Goal: Task Accomplishment & Management: Manage account settings

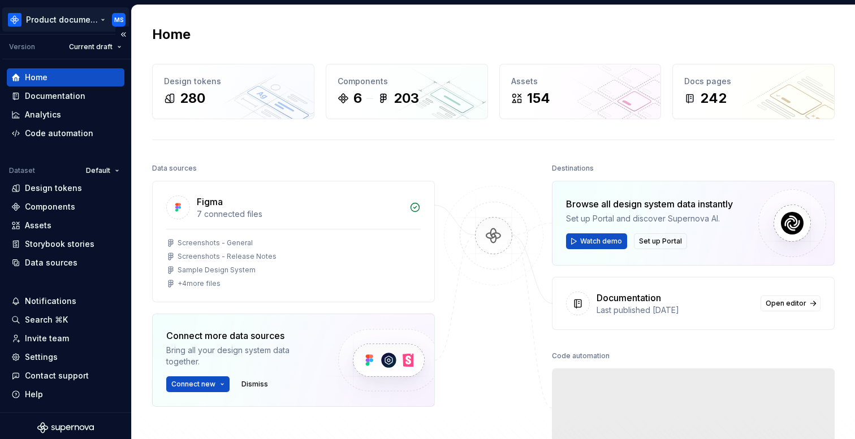
click at [93, 22] on html "Product documentation MS Version Current draft Home Documentation Analytics Cod…" at bounding box center [427, 219] width 855 height 439
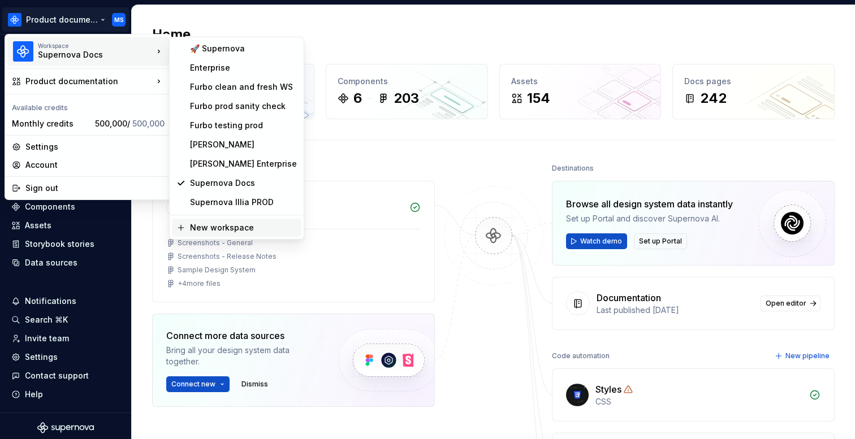
click at [231, 227] on div "New workspace" at bounding box center [243, 227] width 107 height 11
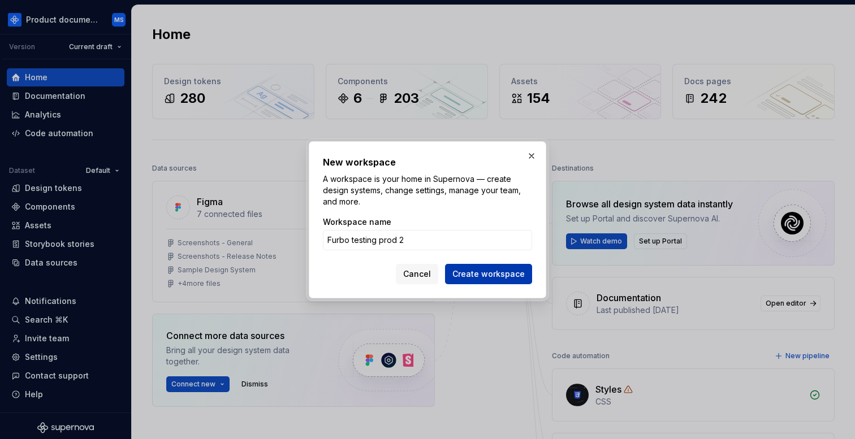
type input "Furbo testing prod 2"
click at [506, 275] on span "Create workspace" at bounding box center [488, 274] width 72 height 11
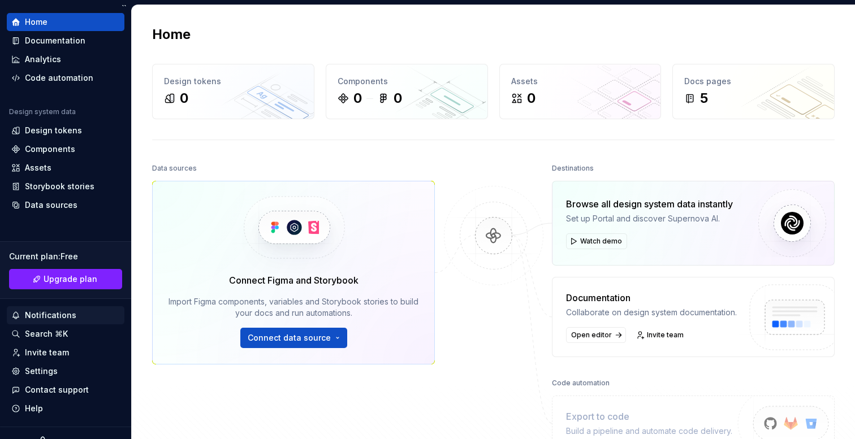
scroll to position [31, 0]
click at [65, 350] on div "Invite team" at bounding box center [47, 352] width 44 height 11
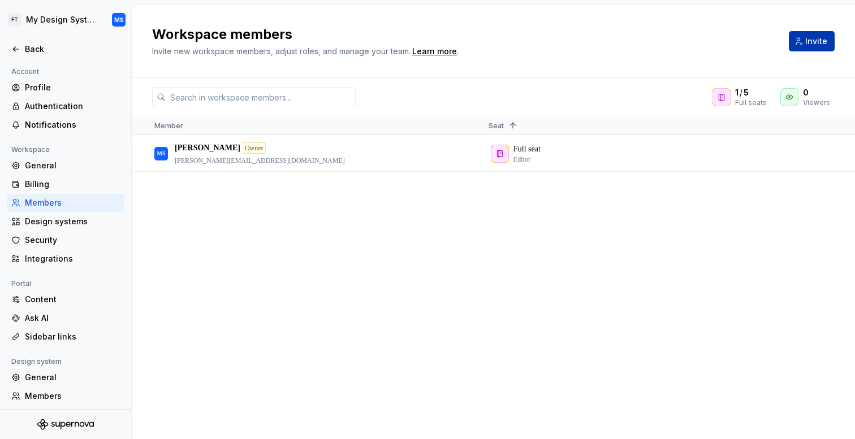
click at [821, 41] on span "Invite" at bounding box center [816, 41] width 22 height 11
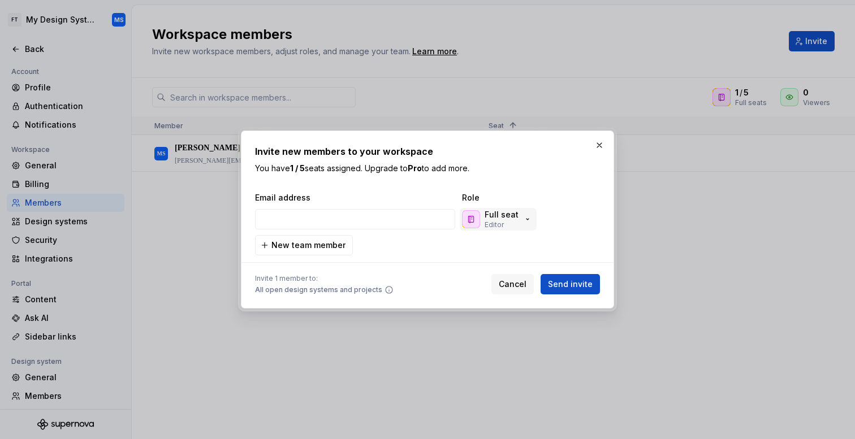
click at [523, 220] on icon "button" at bounding box center [527, 219] width 9 height 9
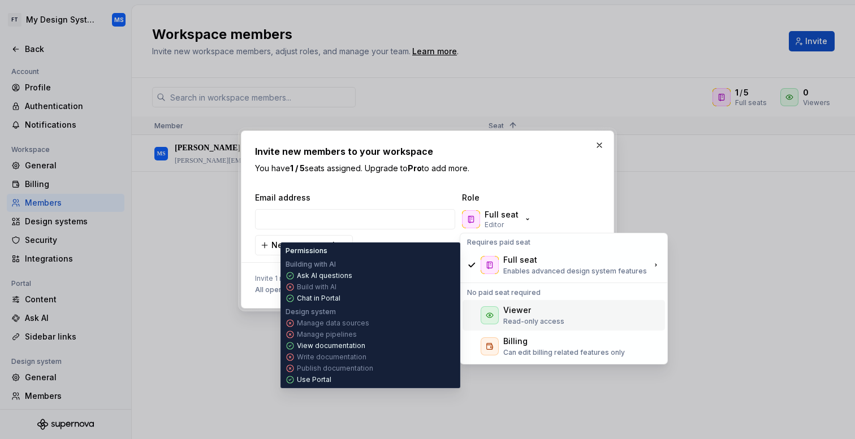
click at [518, 316] on div "Viewer Read-only access" at bounding box center [533, 315] width 61 height 21
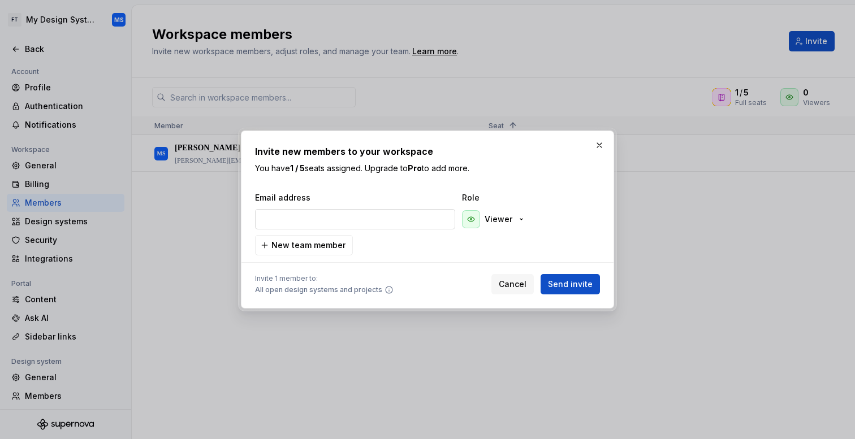
click at [362, 211] on input "email" at bounding box center [355, 219] width 200 height 20
click at [363, 219] on input "fsdf@fdfdas.sk" at bounding box center [355, 219] width 200 height 20
click at [411, 227] on input "skarbala.martin@gmail.com" at bounding box center [355, 219] width 200 height 20
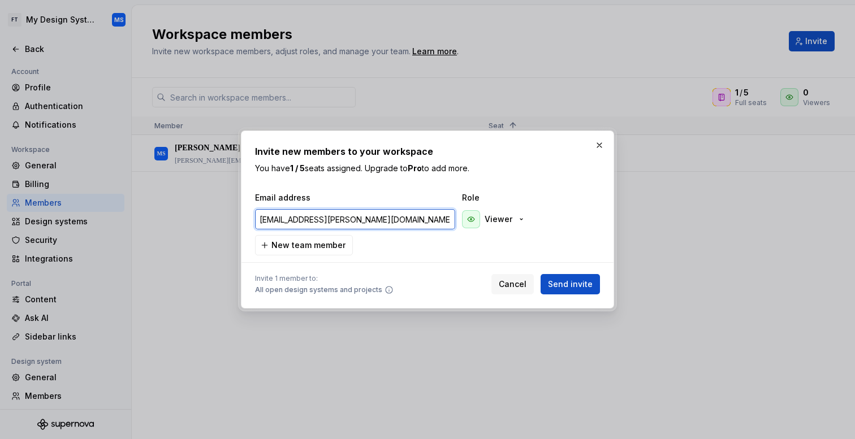
click at [411, 227] on input "skarbala.martin@gmail.com" at bounding box center [355, 219] width 200 height 20
type input "skarbala.martin@gmail.com"
click at [567, 282] on span "Send invite" at bounding box center [570, 284] width 45 height 11
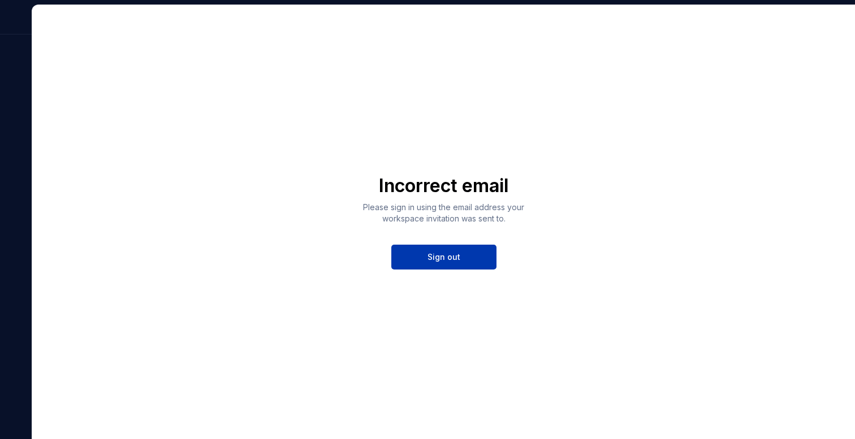
click at [447, 264] on button "Sign out" at bounding box center [443, 257] width 105 height 25
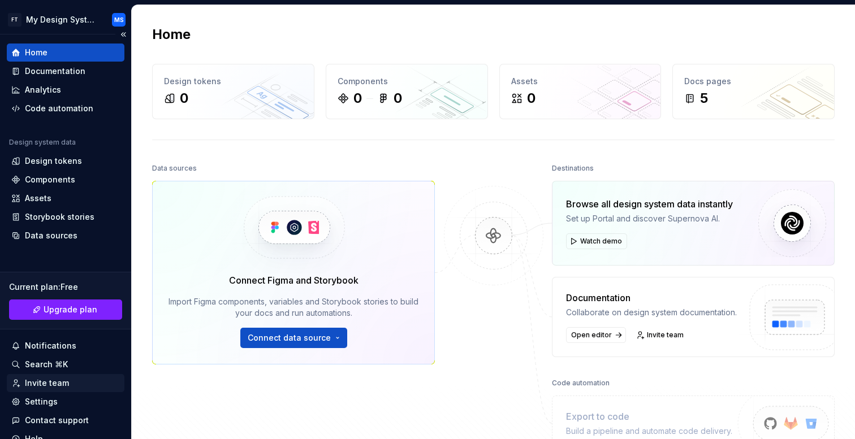
click at [64, 386] on div "Invite team" at bounding box center [47, 383] width 44 height 11
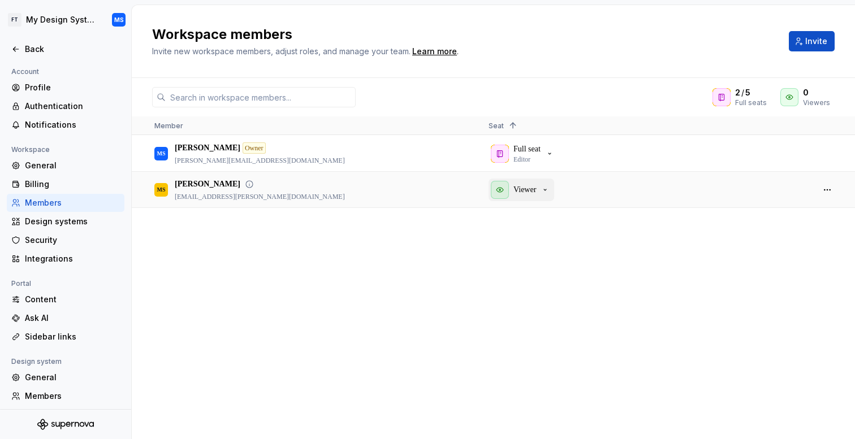
click at [546, 189] on icon "button" at bounding box center [545, 190] width 9 height 9
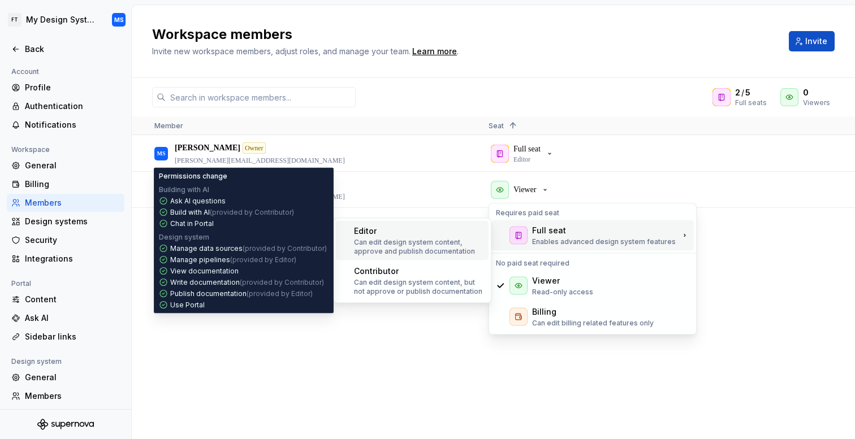
click at [448, 249] on p "Can edit design system content, approve and publish documentation" at bounding box center [419, 247] width 130 height 18
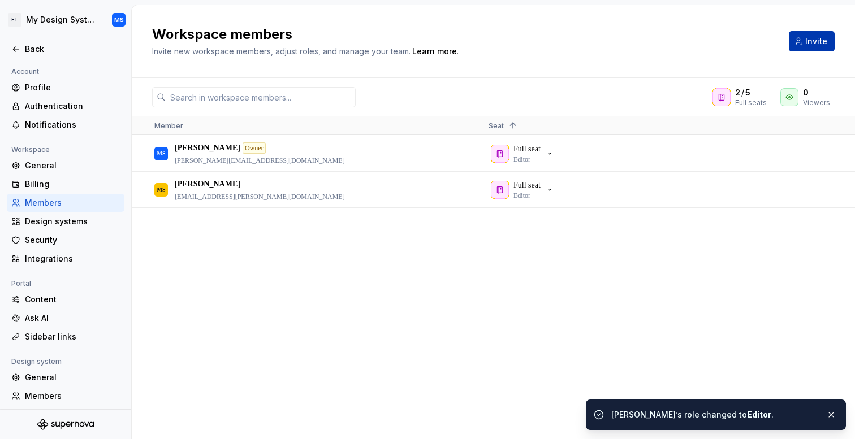
click at [812, 41] on span "Invite" at bounding box center [816, 41] width 22 height 11
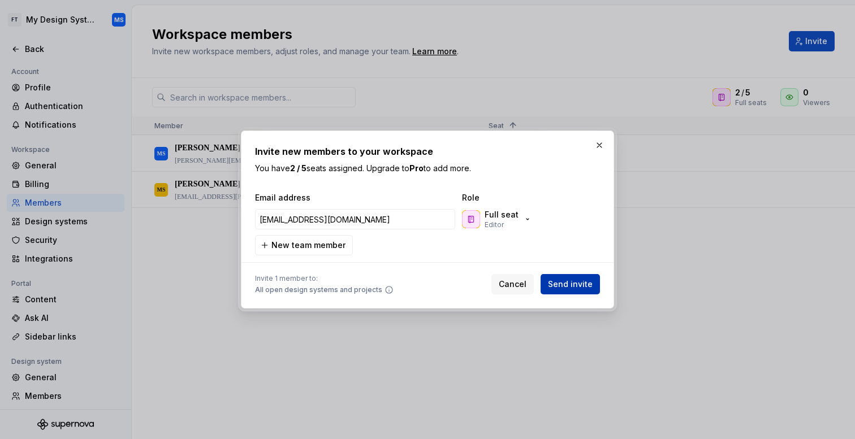
type input "[EMAIL_ADDRESS][DOMAIN_NAME]"
click at [561, 278] on button "Send invite" at bounding box center [570, 284] width 59 height 20
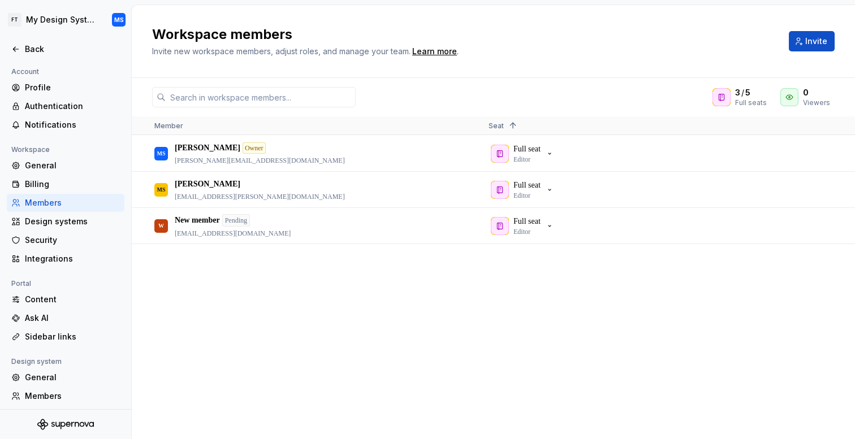
click at [820, 38] on span "Invite" at bounding box center [816, 41] width 22 height 11
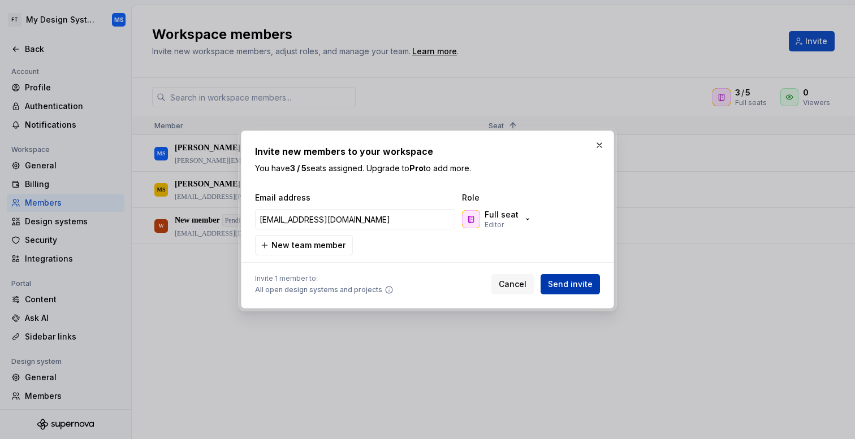
type input "[EMAIL_ADDRESS][DOMAIN_NAME]"
click at [578, 276] on button "Send invite" at bounding box center [570, 284] width 59 height 20
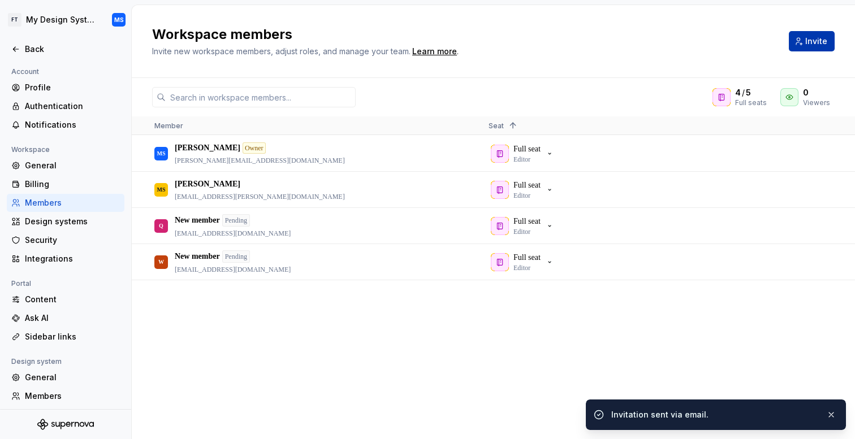
click at [823, 44] on span "Invite" at bounding box center [816, 41] width 22 height 11
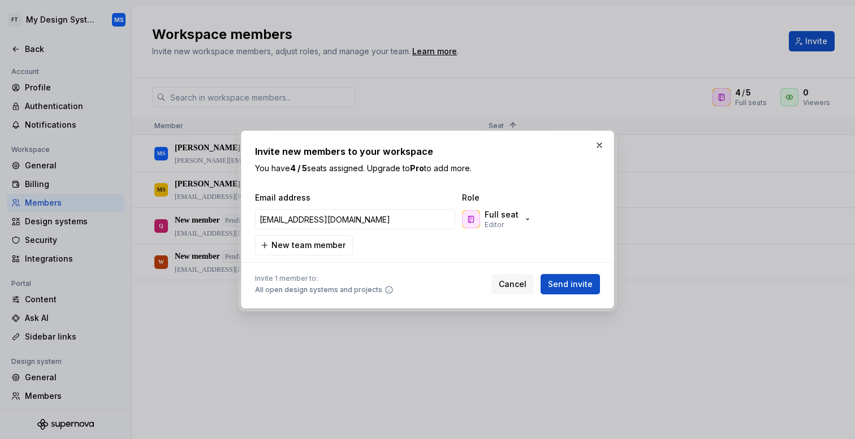
type input "[EMAIL_ADDRESS][DOMAIN_NAME]"
click at [570, 295] on div "Invite new members to your workspace You have 4 / 5 seats assigned. Upgrade to …" at bounding box center [427, 220] width 373 height 178
click at [578, 288] on span "Send invite" at bounding box center [570, 284] width 45 height 11
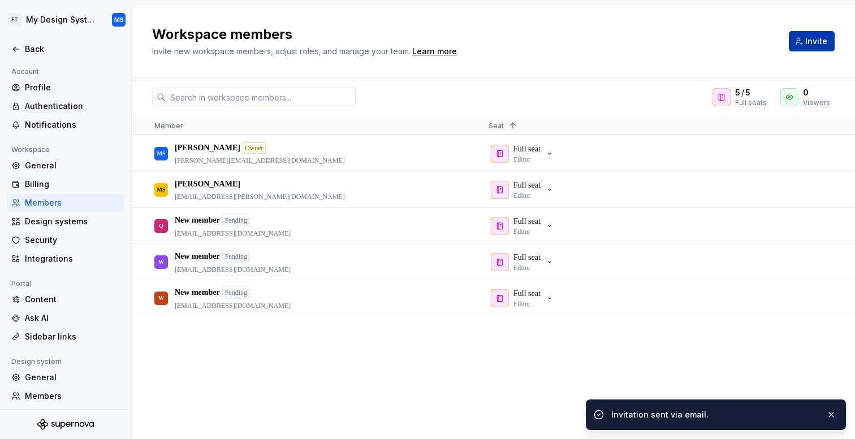
click at [817, 40] on span "Invite" at bounding box center [816, 41] width 22 height 11
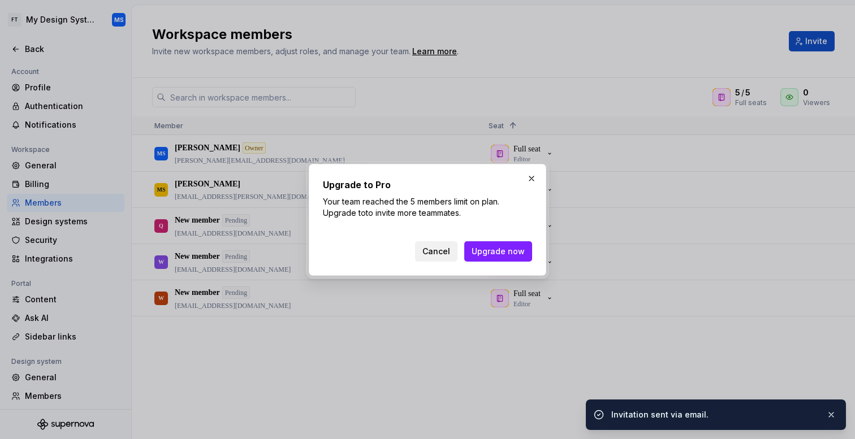
click at [445, 257] on button "Cancel" at bounding box center [436, 252] width 42 height 20
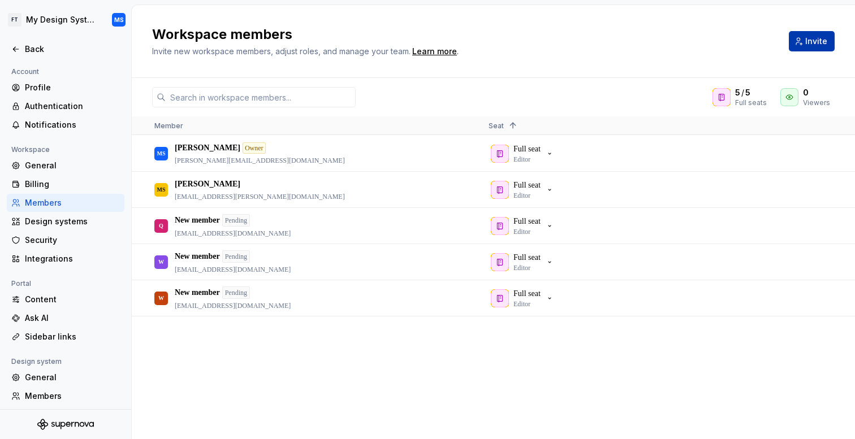
click at [817, 41] on span "Invite" at bounding box center [816, 41] width 22 height 11
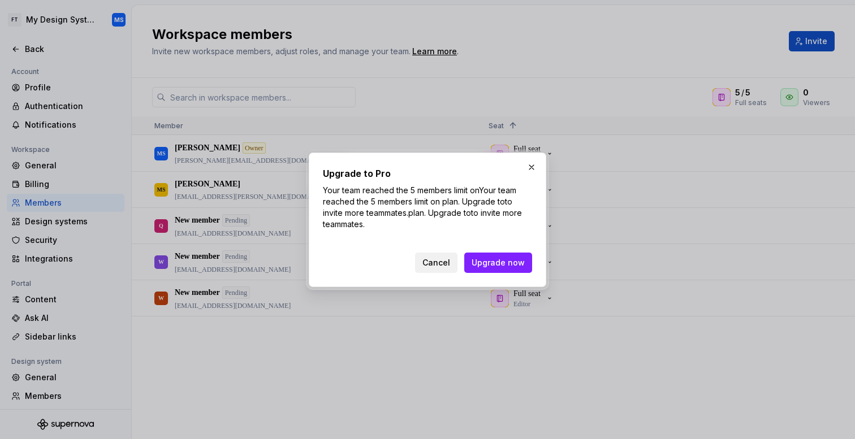
click at [442, 254] on button "Cancel" at bounding box center [436, 263] width 42 height 20
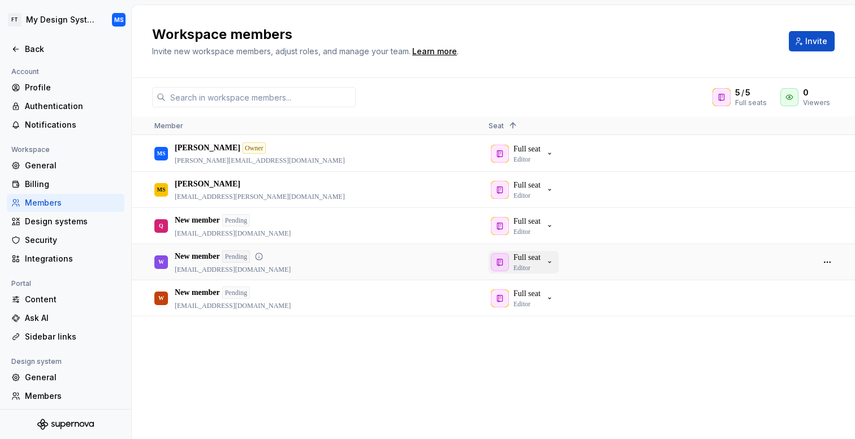
click at [551, 258] on icon "button" at bounding box center [549, 262] width 9 height 9
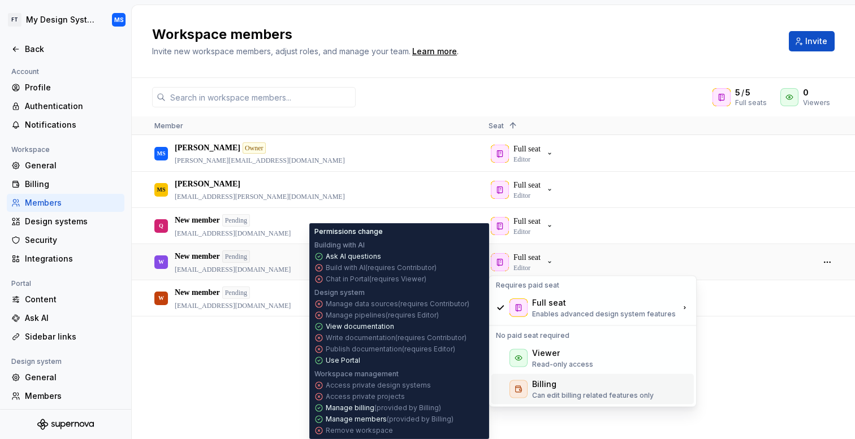
click at [540, 377] on div "Billing Can edit billing related features only" at bounding box center [593, 389] width 202 height 31
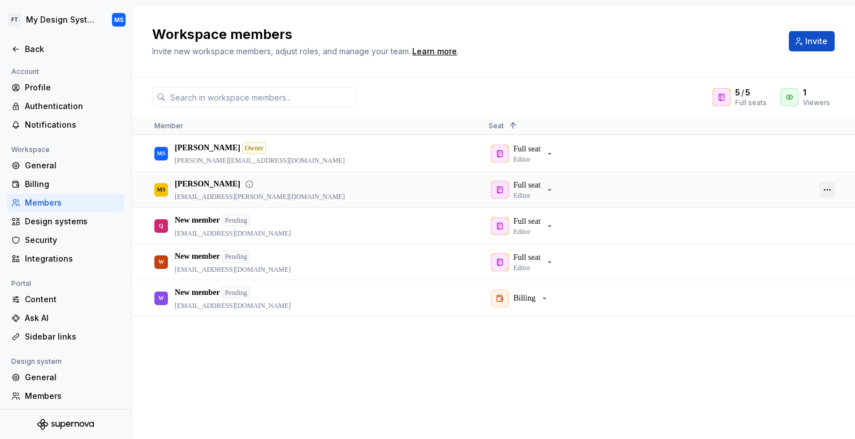
click at [830, 186] on button "button" at bounding box center [828, 190] width 16 height 16
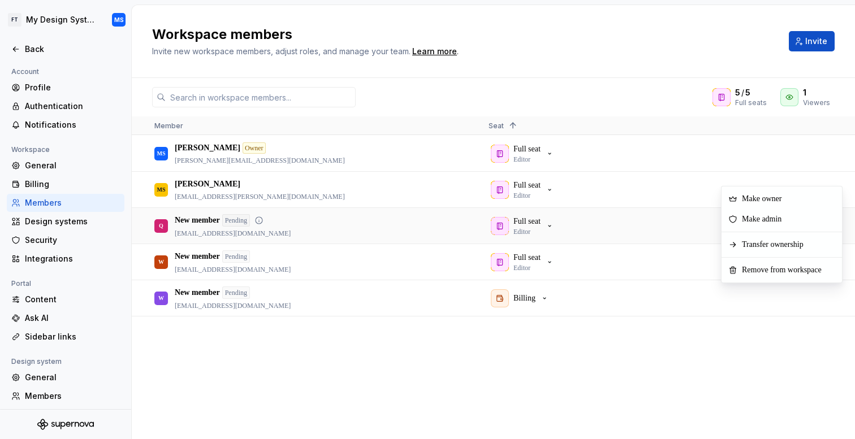
click at [658, 230] on div "Full seat Editor" at bounding box center [647, 226] width 316 height 35
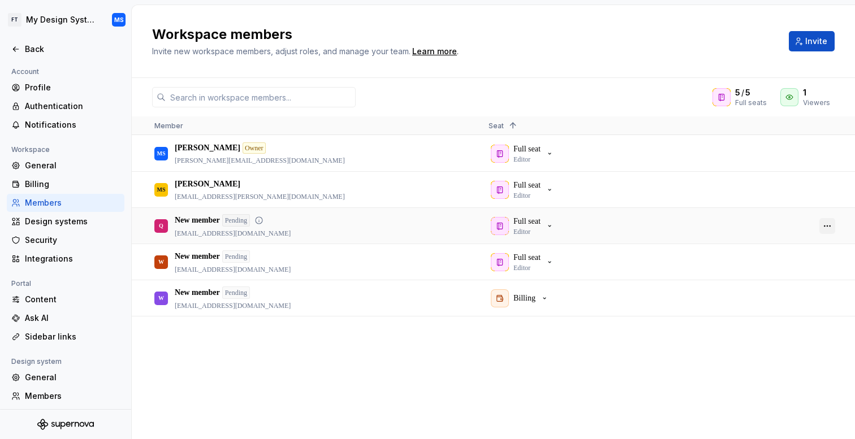
click at [829, 225] on button "button" at bounding box center [828, 226] width 16 height 16
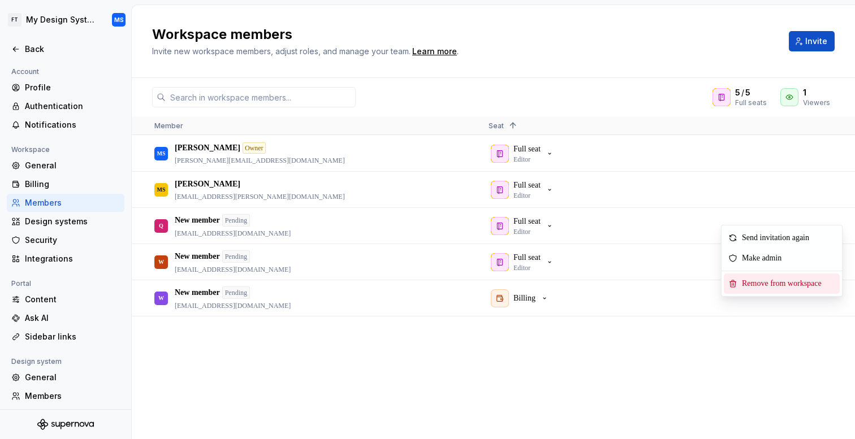
click at [779, 282] on span "Remove from workspace" at bounding box center [784, 284] width 93 height 20
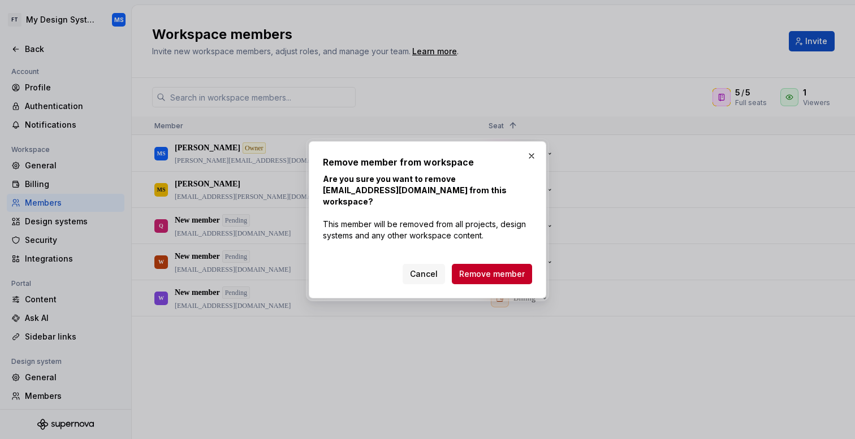
click button "Cancel" at bounding box center [424, 274] width 42 height 20
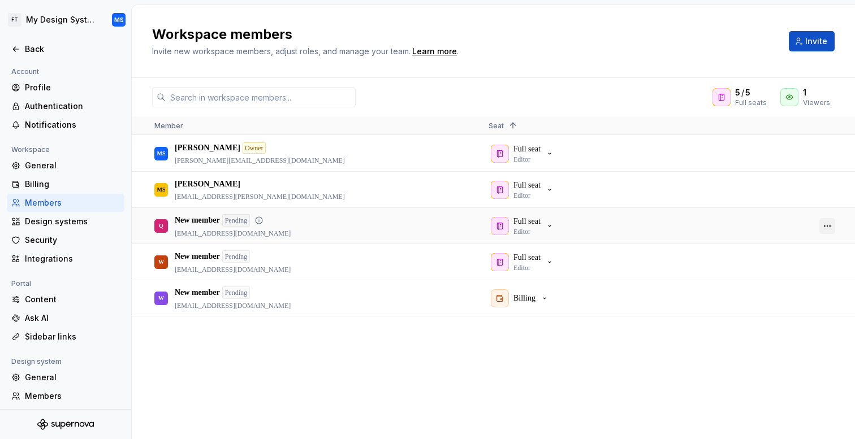
click at [824, 226] on button "button" at bounding box center [828, 226] width 16 height 16
click at [770, 288] on span "Remove from workspace" at bounding box center [784, 285] width 93 height 20
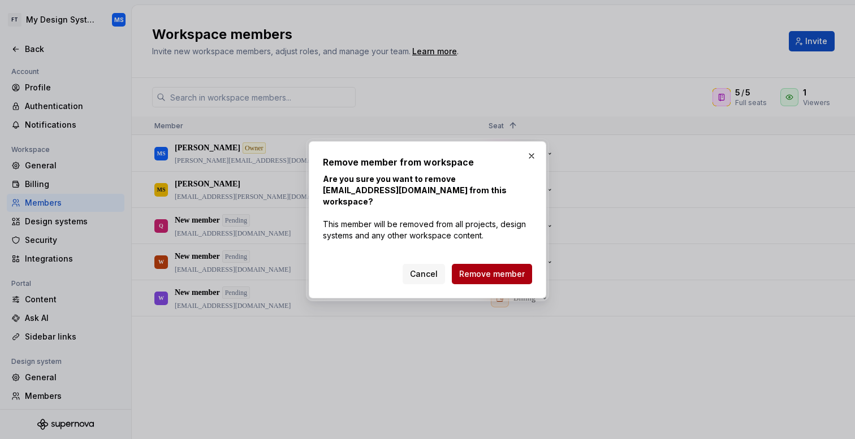
click at [503, 271] on span "Remove member" at bounding box center [492, 274] width 66 height 11
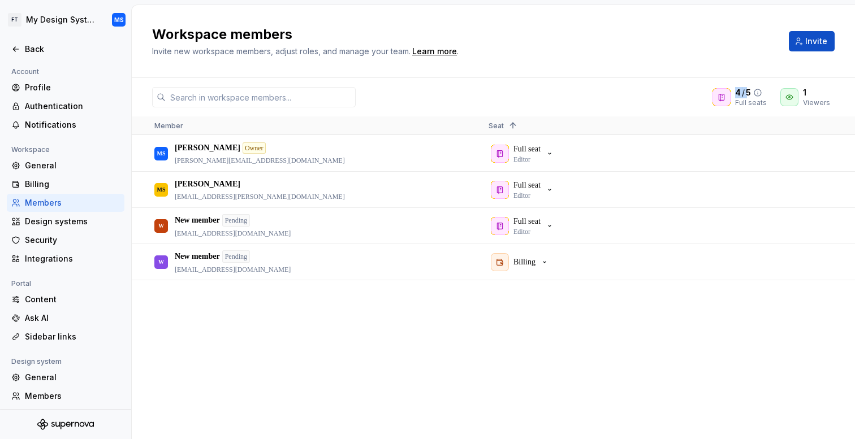
drag, startPoint x: 740, startPoint y: 90, endPoint x: 751, endPoint y: 90, distance: 11.3
click at [751, 90] on div "4 / 5" at bounding box center [751, 92] width 32 height 11
click at [624, 112] on div "4 / 5 Full seats 1 Viewers Member Seat 1 MS Martin Skarbala Owner martin@supern…" at bounding box center [493, 258] width 723 height 361
click at [826, 262] on button "button" at bounding box center [828, 263] width 16 height 16
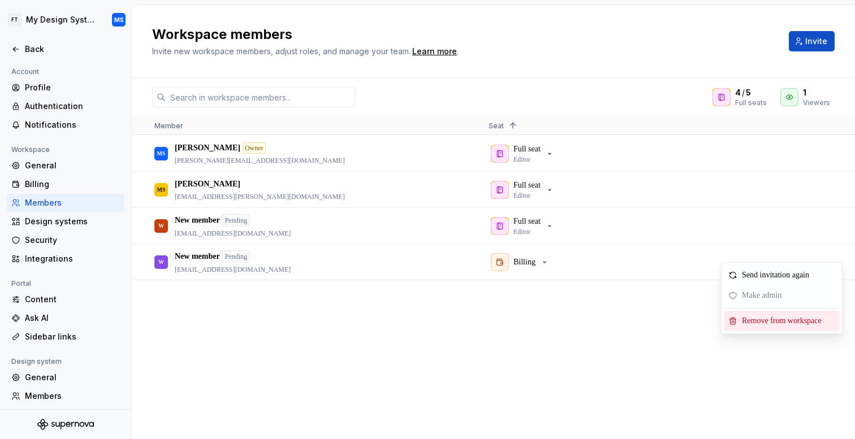
click at [758, 324] on span "Remove from workspace" at bounding box center [784, 321] width 93 height 20
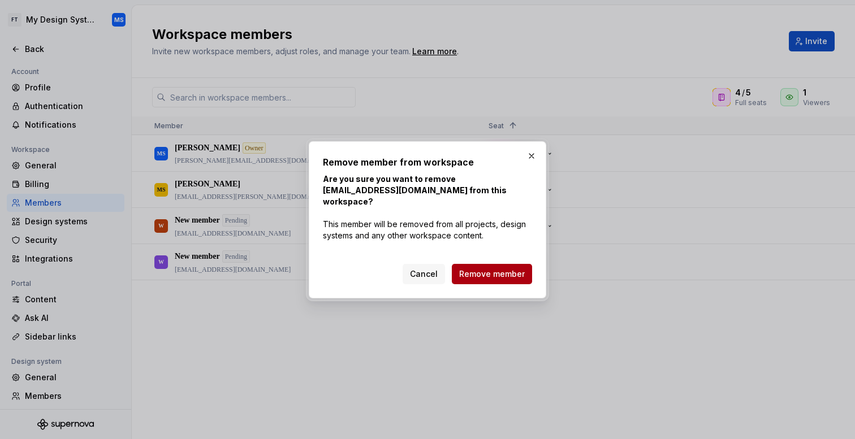
click at [515, 275] on button "Remove member" at bounding box center [492, 274] width 80 height 20
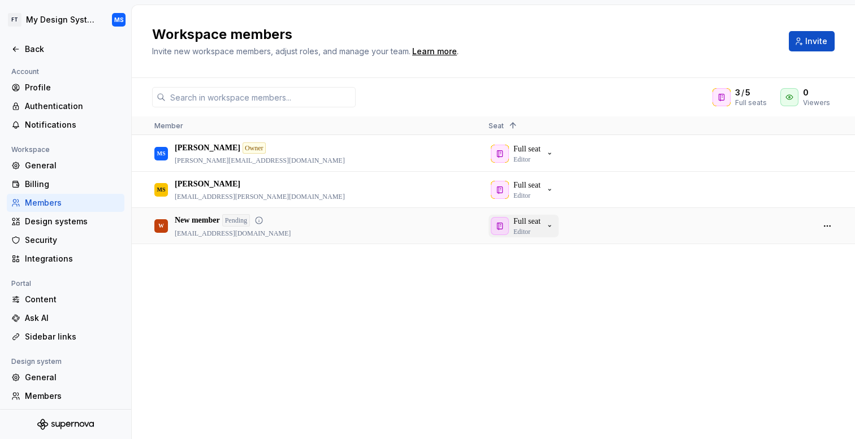
click at [559, 227] on button "Full seat Editor" at bounding box center [524, 226] width 70 height 23
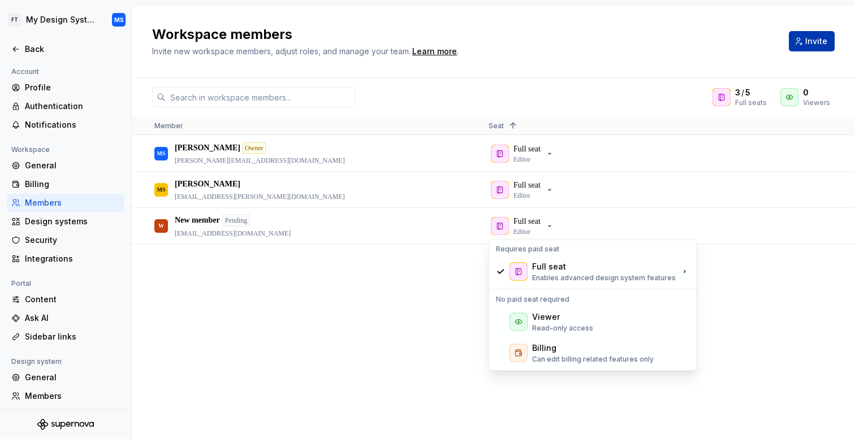
click at [813, 46] on span "Invite" at bounding box center [816, 41] width 22 height 11
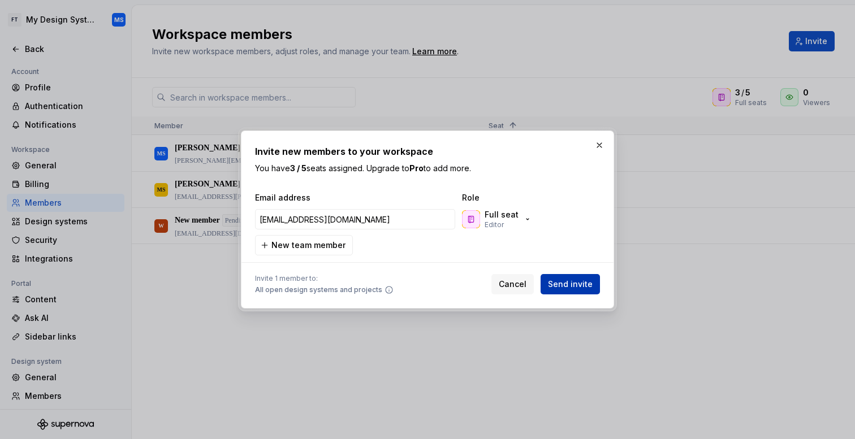
type input "ewfwef@adfsd.sk"
click at [567, 284] on span "Send invite" at bounding box center [570, 284] width 45 height 11
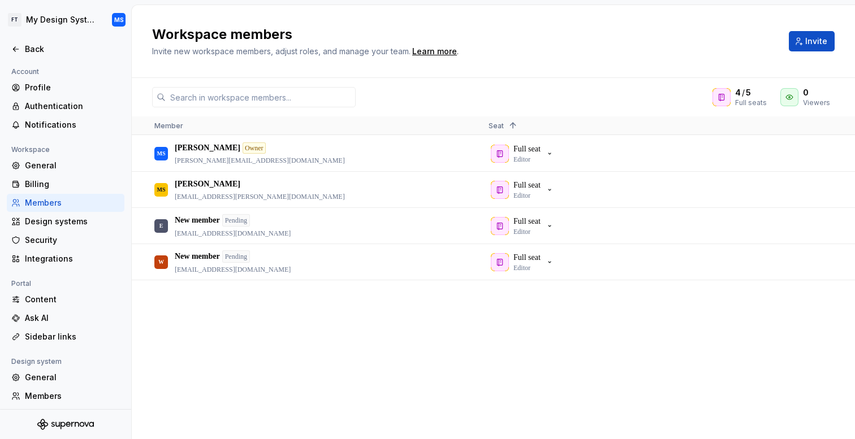
click at [811, 51] on div "Workspace members Invite new workspace members, adjust roles, and manage your t…" at bounding box center [493, 41] width 683 height 32
click at [812, 46] on span "Invite" at bounding box center [816, 41] width 22 height 11
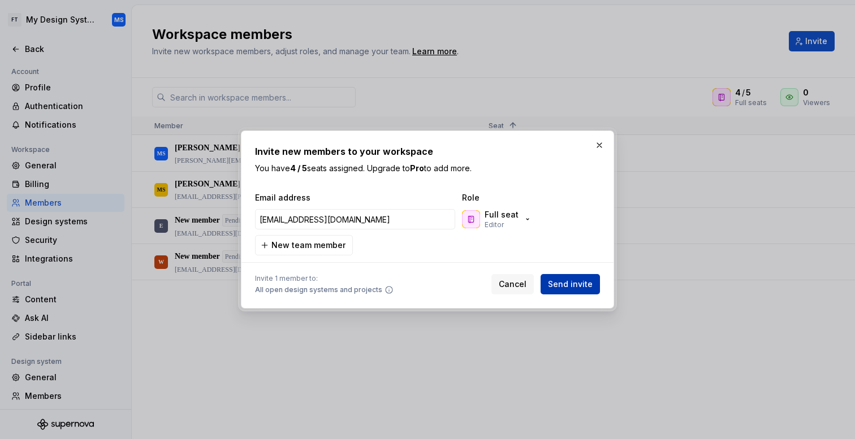
type input "efwefwf@fsfsdsd.sk"
click at [567, 283] on span "Send invite" at bounding box center [570, 284] width 45 height 11
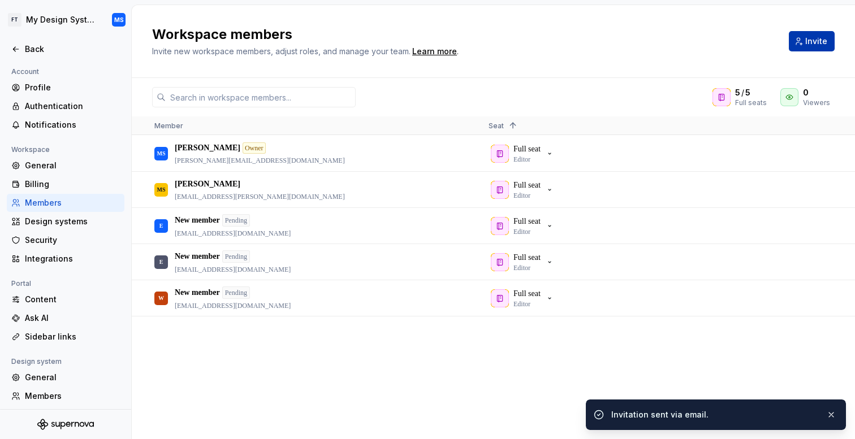
click at [819, 36] on span "Invite" at bounding box center [816, 41] width 22 height 11
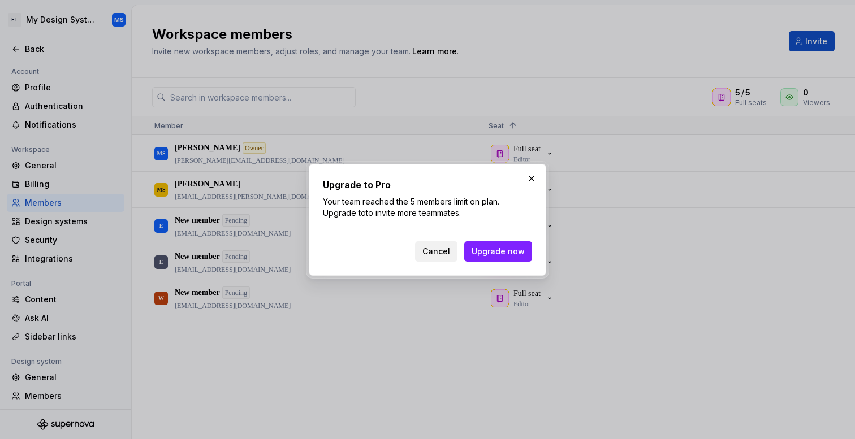
click at [439, 247] on span "Cancel" at bounding box center [437, 251] width 28 height 11
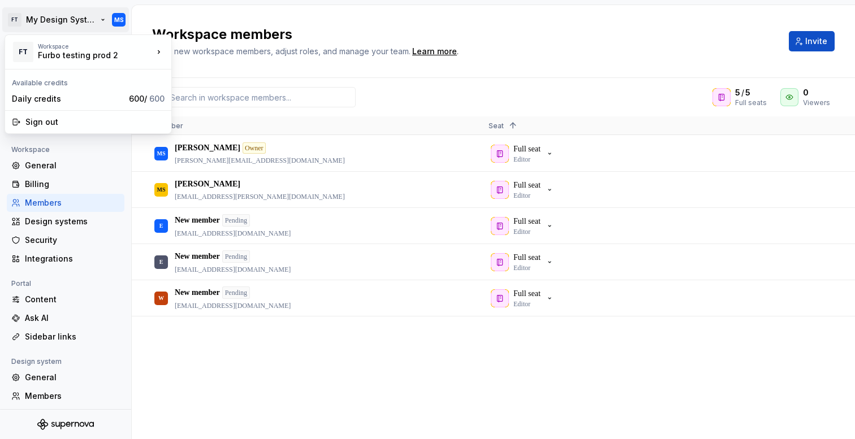
click at [69, 22] on html "FT My Design System MS Back Account Profile Authentication Notifications Worksp…" at bounding box center [427, 219] width 855 height 439
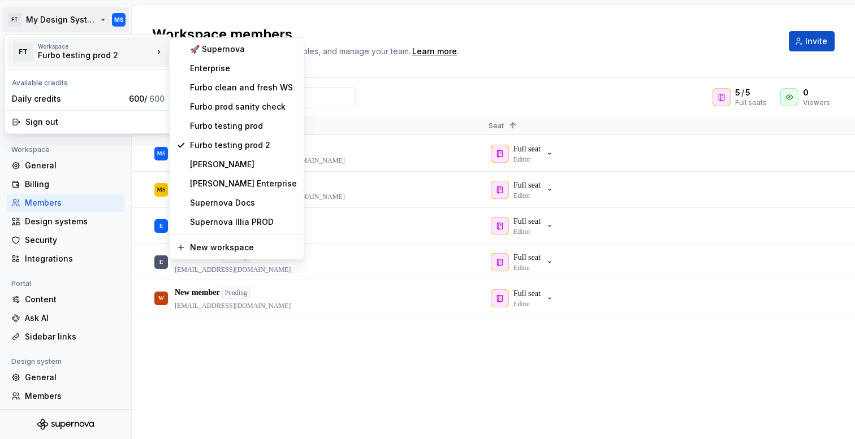
click at [295, 362] on html "FT My Design System MS Back Account Profile Authentication Notifications Worksp…" at bounding box center [427, 219] width 855 height 439
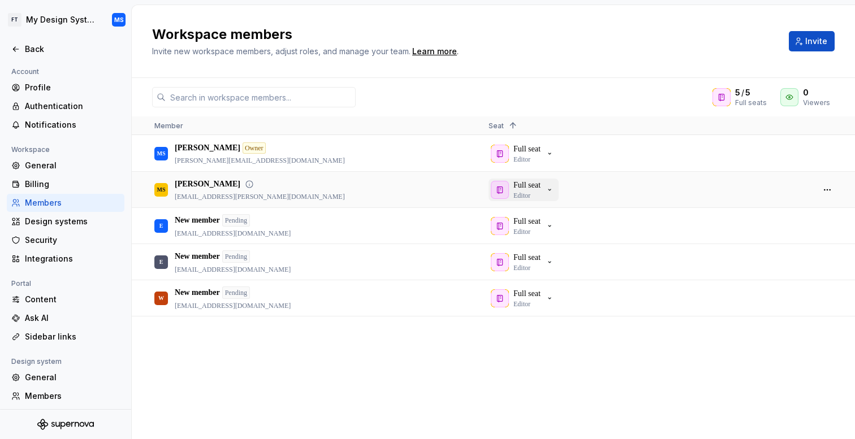
click at [553, 195] on div "Full seat Editor" at bounding box center [522, 190] width 63 height 20
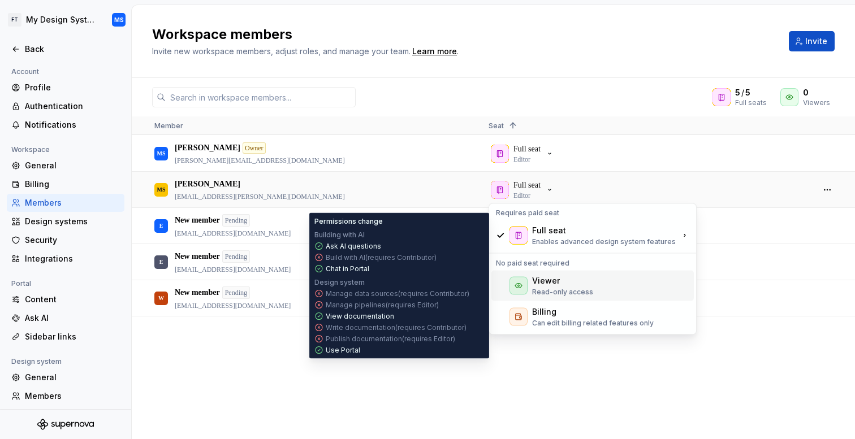
click at [553, 295] on p "Read-only access" at bounding box center [562, 292] width 61 height 9
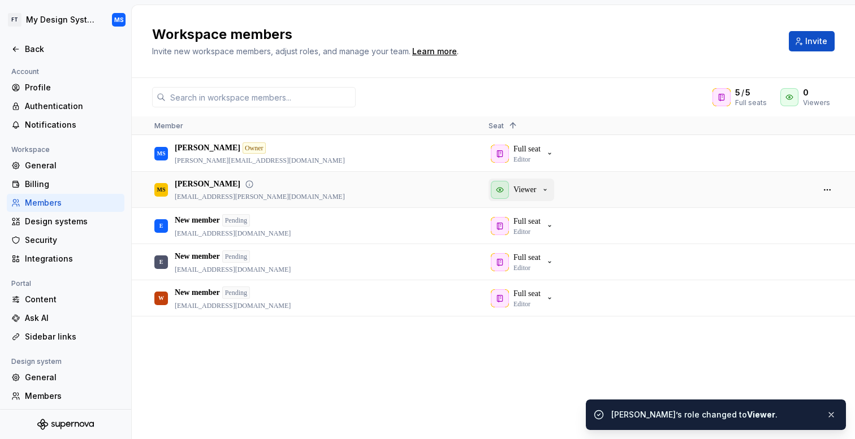
click at [554, 196] on button "Viewer" at bounding box center [522, 190] width 66 height 23
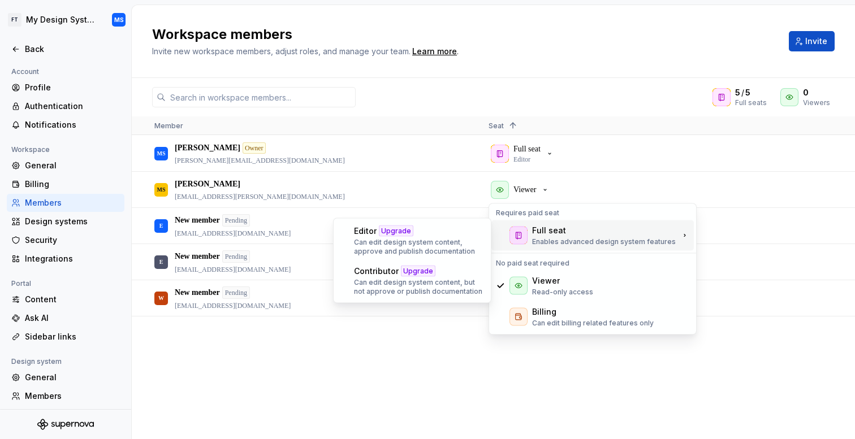
click at [546, 230] on div "Full seat" at bounding box center [549, 230] width 34 height 11
click at [428, 363] on div "MS Martin Skarbala Owner martin@supernova.io Full seat Editor MS Martin Skarbal…" at bounding box center [493, 287] width 723 height 303
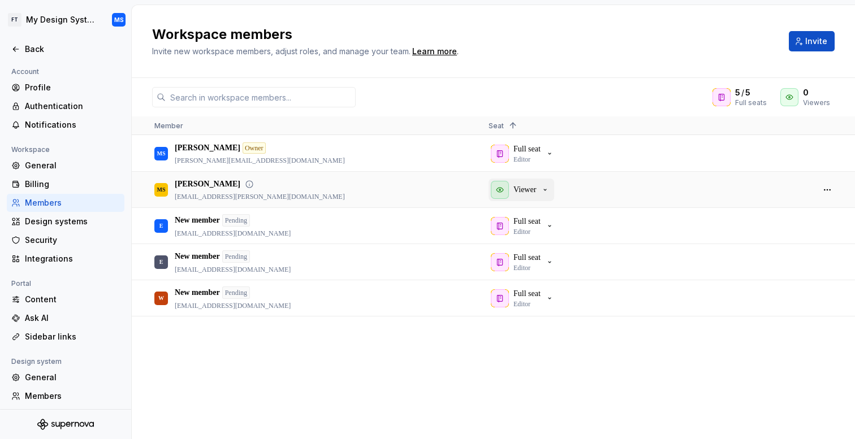
click at [528, 186] on p "Viewer" at bounding box center [525, 189] width 23 height 11
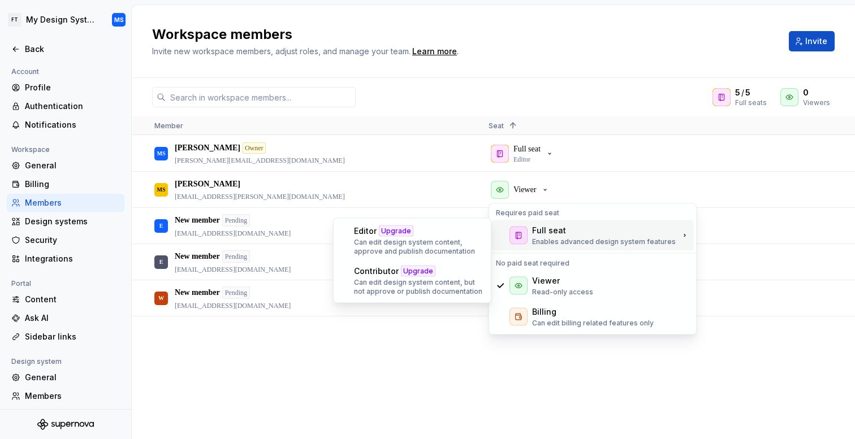
click at [387, 361] on div "MS Martin Skarbala Owner martin@supernova.io Full seat Editor MS Martin Skarbal…" at bounding box center [493, 287] width 723 height 303
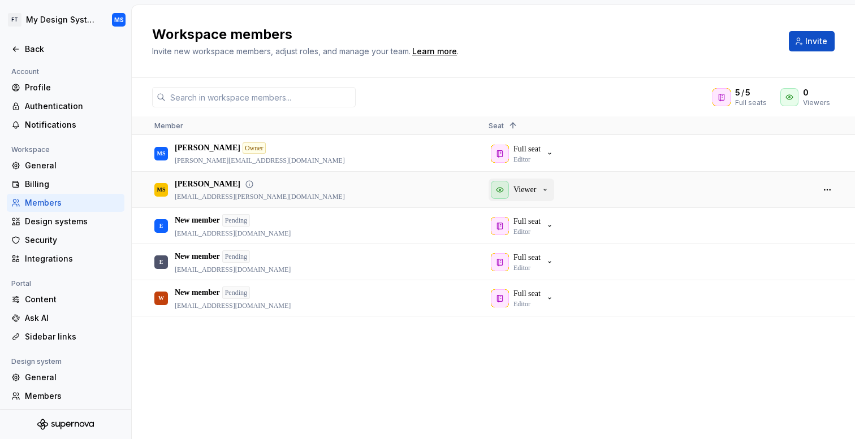
click at [527, 193] on p "Viewer" at bounding box center [525, 189] width 23 height 11
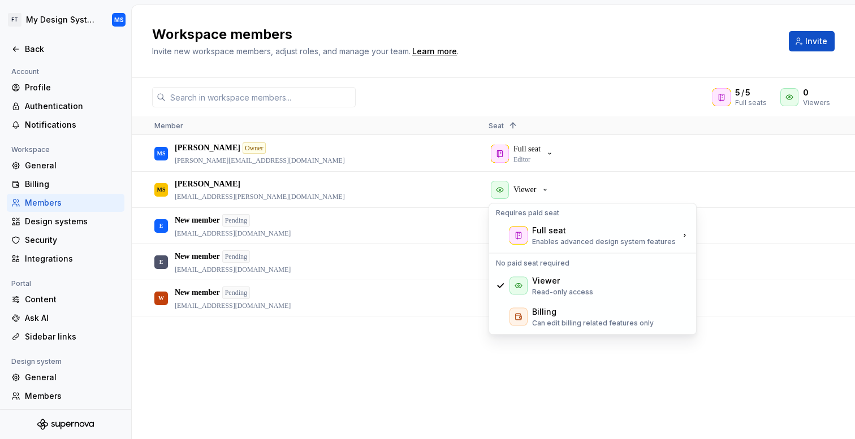
click at [549, 374] on div "MS Martin Skarbala Owner martin@supernova.io Full seat Editor MS Martin Skarbal…" at bounding box center [493, 287] width 723 height 303
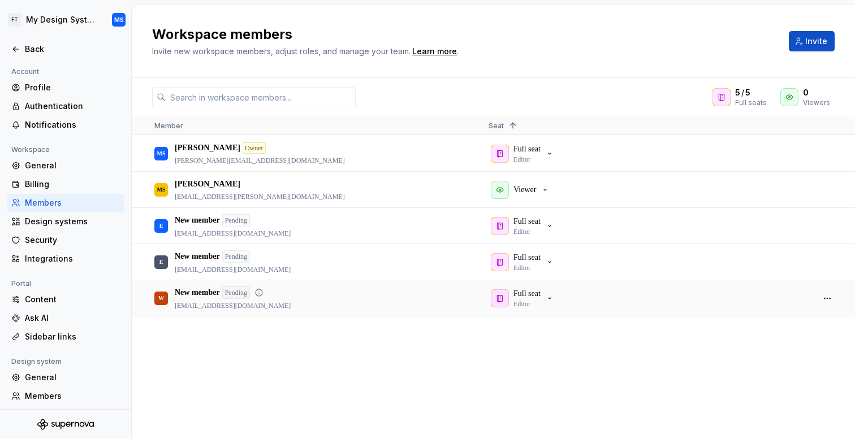
click at [534, 310] on div "Full seat Editor" at bounding box center [647, 298] width 316 height 35
click at [541, 298] on p "Full seat" at bounding box center [527, 293] width 27 height 11
click at [546, 179] on button "Viewer" at bounding box center [522, 190] width 66 height 23
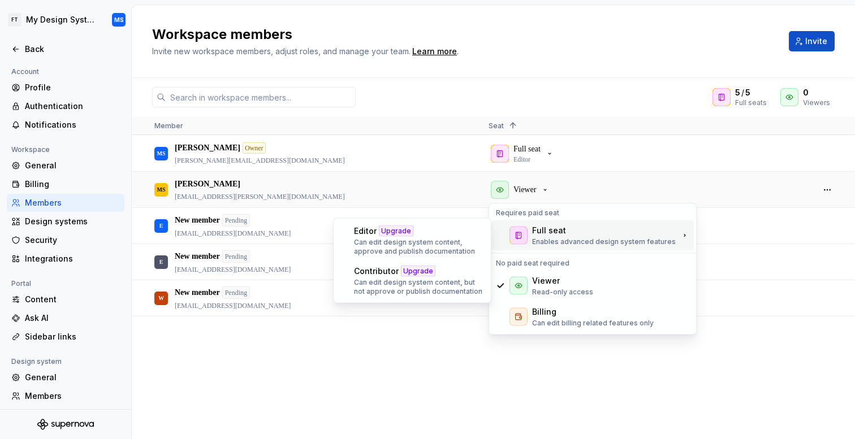
click at [542, 227] on div "Full seat" at bounding box center [549, 230] width 34 height 11
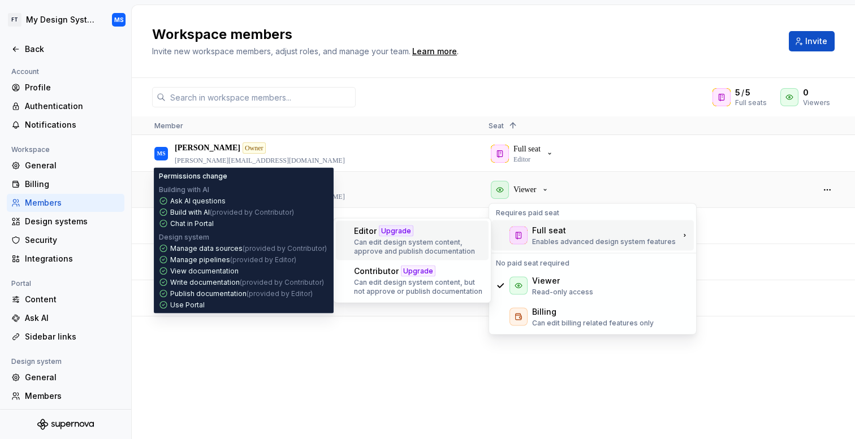
click at [411, 248] on p "Can edit design system content, approve and publish documentation" at bounding box center [419, 247] width 130 height 18
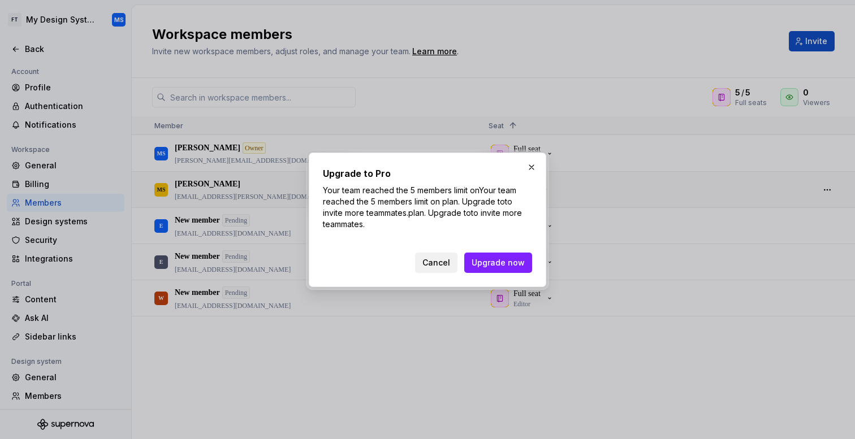
click at [435, 262] on span "Cancel" at bounding box center [437, 262] width 28 height 11
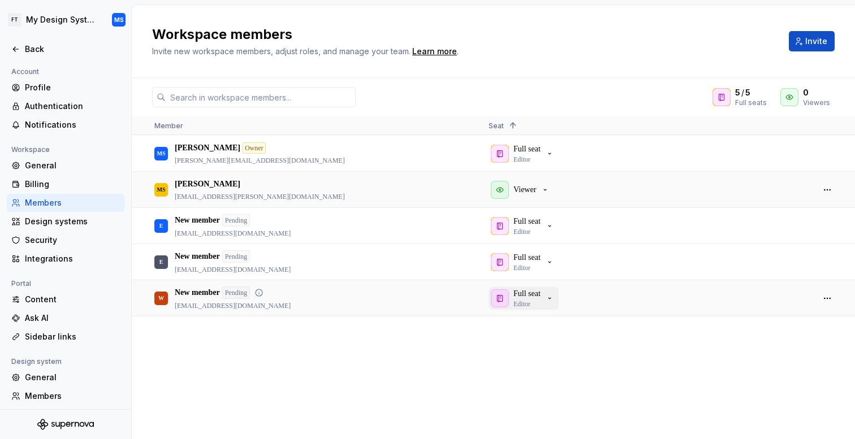
click at [536, 300] on div "Full seat Editor" at bounding box center [527, 298] width 27 height 20
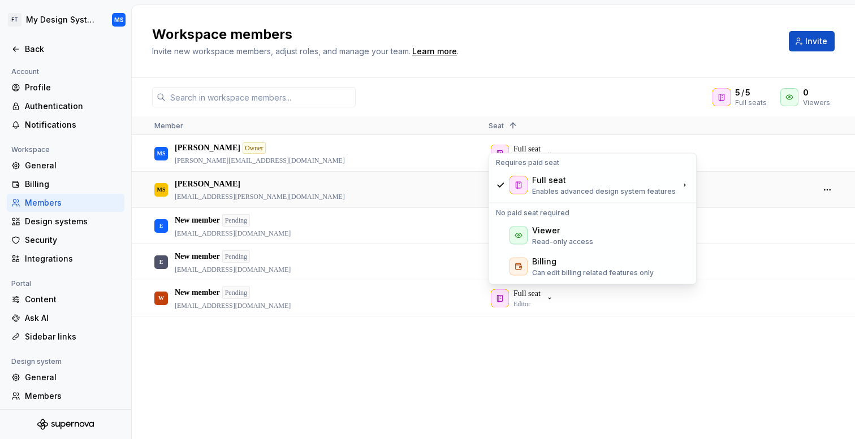
click at [501, 348] on div "MS Martin Skarbala Owner martin@supernova.io Full seat Editor MS Martin Skarbal…" at bounding box center [493, 287] width 723 height 303
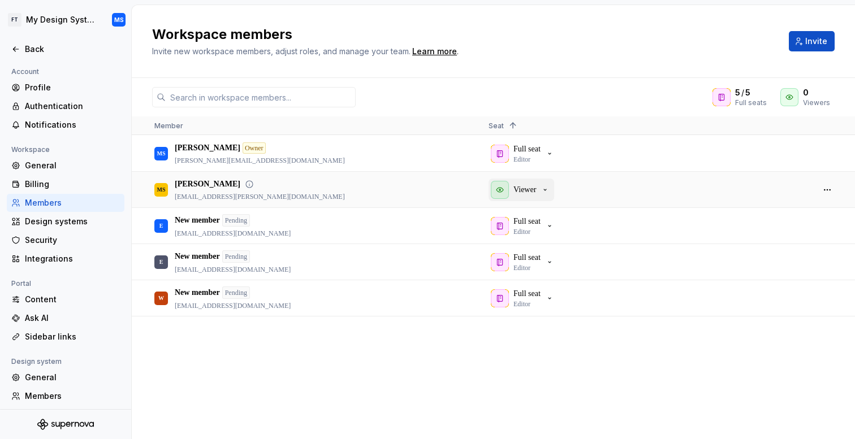
click at [546, 188] on icon "button" at bounding box center [545, 190] width 9 height 9
click at [809, 39] on span "Invite" at bounding box center [816, 41] width 22 height 11
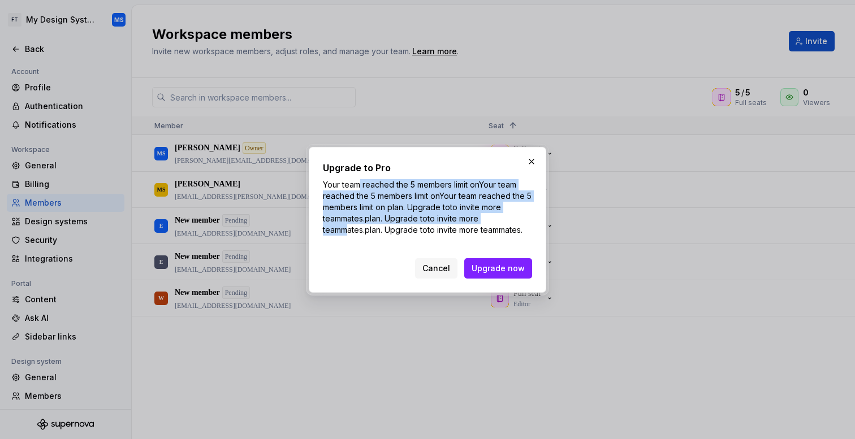
drag, startPoint x: 507, startPoint y: 218, endPoint x: 359, endPoint y: 186, distance: 151.8
click at [359, 186] on p "Your team reached the 5 members limit on Your team reached the 5 members limit …" at bounding box center [427, 207] width 209 height 57
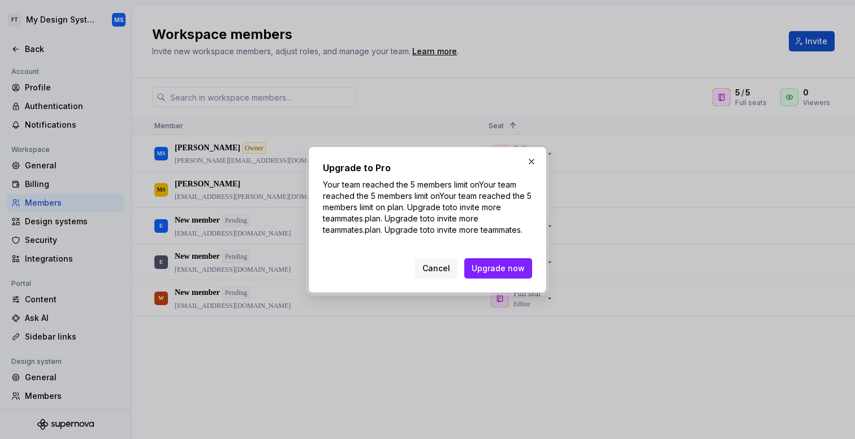
click at [382, 203] on p "Your team reached the 5 members limit on Your team reached the 5 members limit …" at bounding box center [427, 207] width 209 height 57
click at [429, 263] on span "Cancel" at bounding box center [437, 268] width 28 height 11
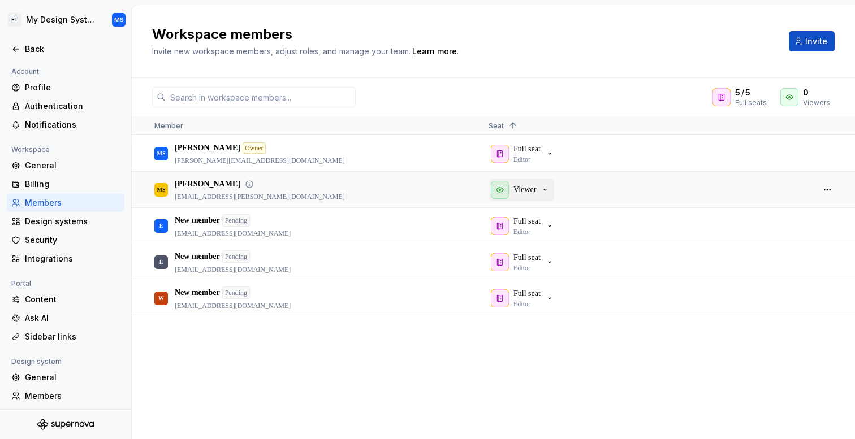
click at [536, 192] on p "Viewer" at bounding box center [525, 189] width 23 height 11
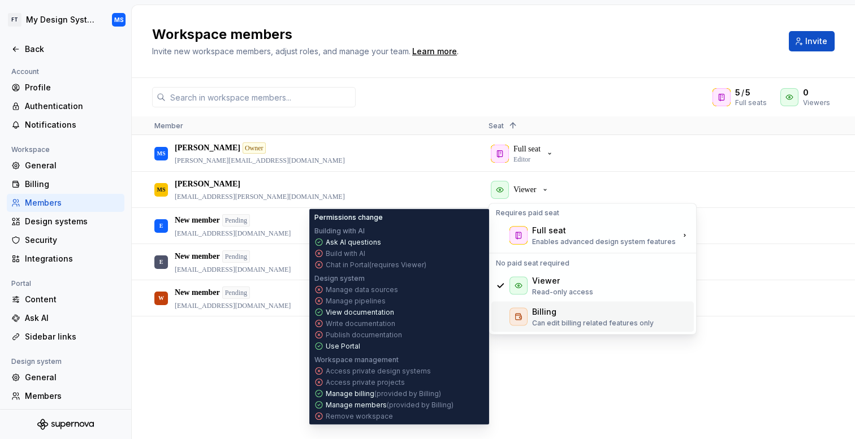
click at [556, 319] on p "Can edit billing related features only" at bounding box center [593, 323] width 122 height 9
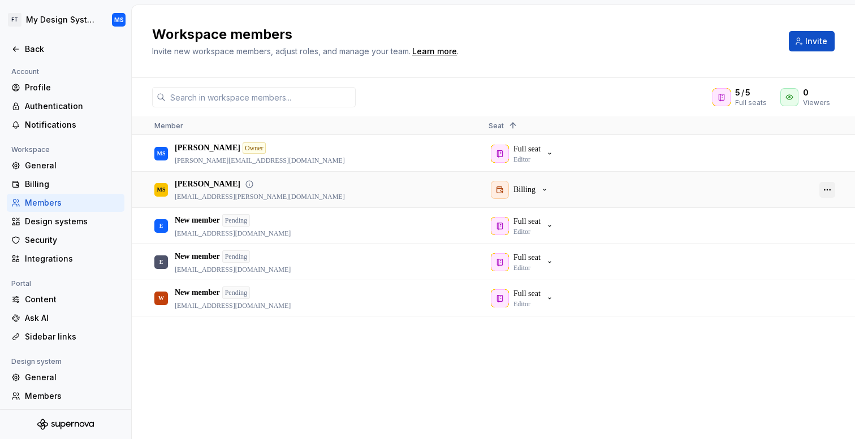
click at [827, 192] on button "button" at bounding box center [828, 190] width 16 height 16
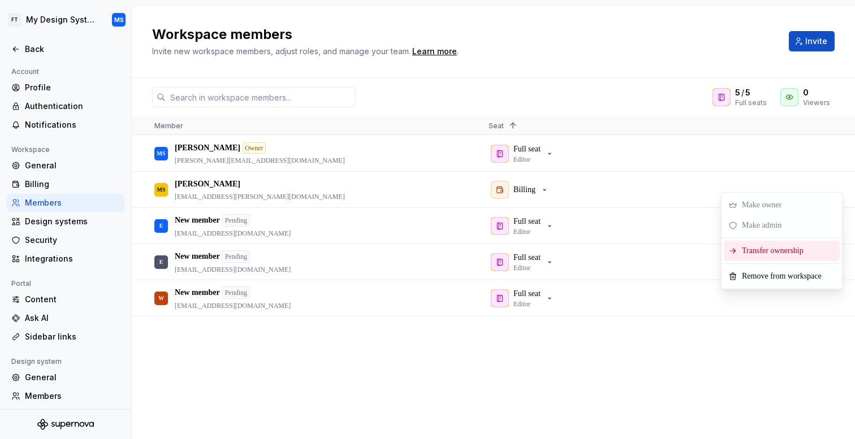
click at [779, 251] on span "Transfer ownership" at bounding box center [775, 251] width 75 height 20
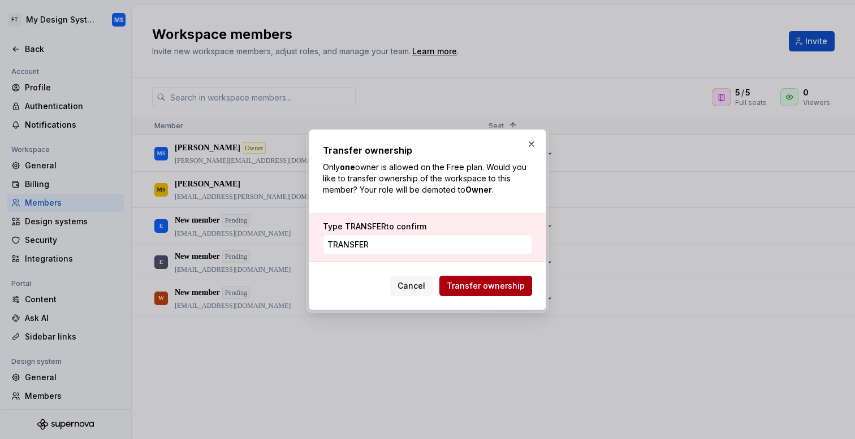
type input "TRANSFER"
click at [498, 288] on span "Transfer ownership" at bounding box center [486, 286] width 78 height 11
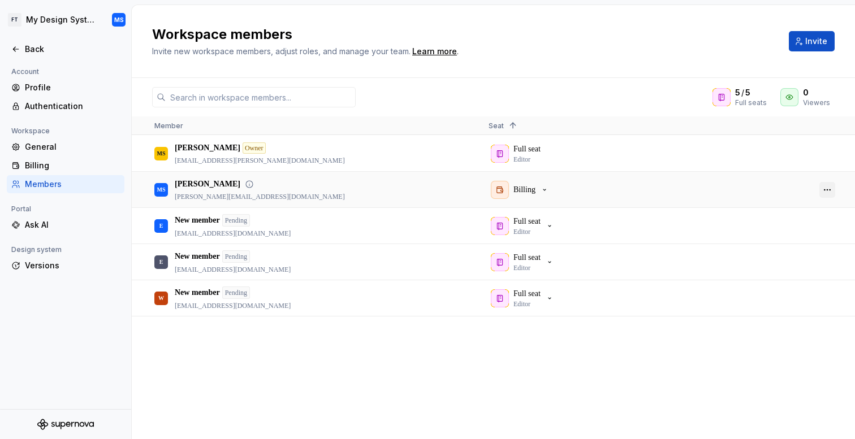
click at [827, 194] on button "button" at bounding box center [828, 190] width 16 height 16
click at [827, 153] on button "button" at bounding box center [828, 154] width 16 height 16
click at [687, 140] on div "Full seat Editor" at bounding box center [647, 153] width 316 height 35
click at [826, 232] on button "button" at bounding box center [828, 226] width 16 height 16
click at [572, 25] on h2 "Workspace members" at bounding box center [463, 34] width 623 height 18
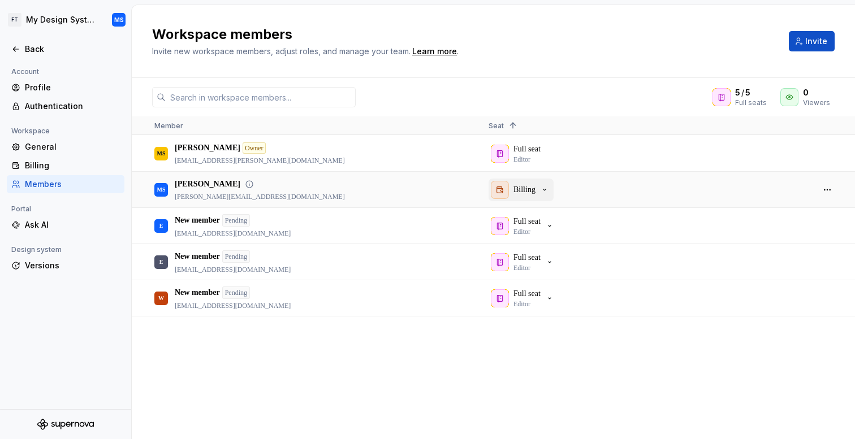
click at [526, 186] on p "Billing" at bounding box center [525, 189] width 22 height 11
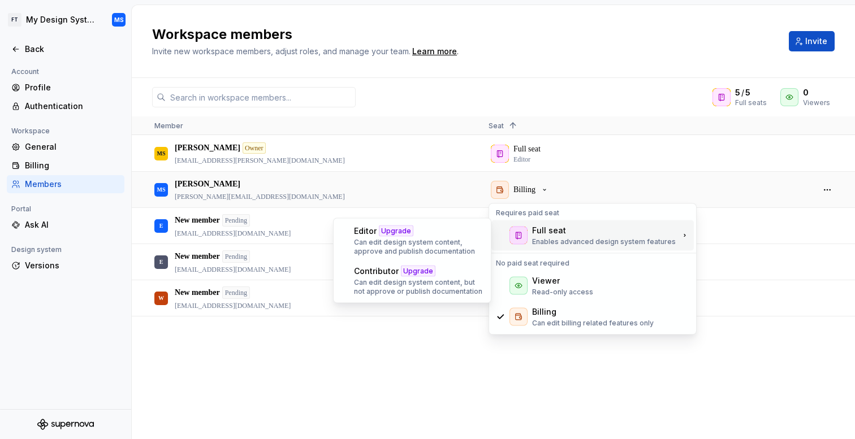
click at [402, 363] on div "MS Martin Skarbala martin@supernova.io Billing MS Martin Skarbala Owner skarbal…" at bounding box center [493, 287] width 723 height 303
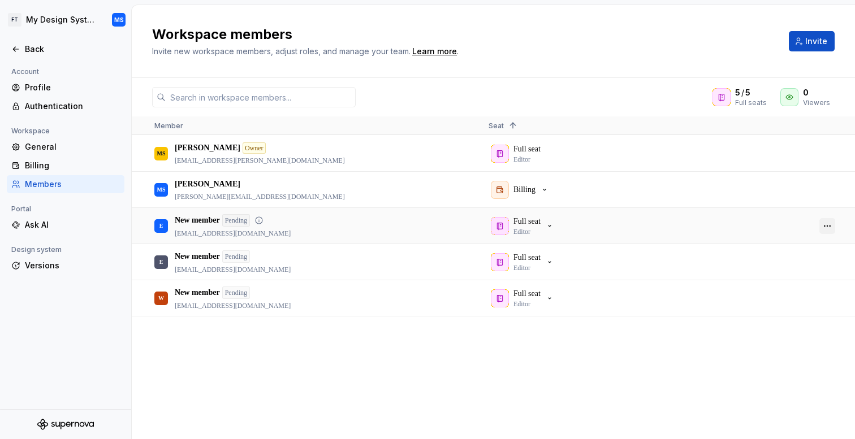
click at [831, 222] on button "button" at bounding box center [828, 226] width 16 height 16
click at [695, 330] on div "MS Martin Skarbala martin@supernova.io Billing MS Martin Skarbala Owner skarbal…" at bounding box center [493, 287] width 723 height 303
click at [833, 260] on button "button" at bounding box center [828, 263] width 16 height 16
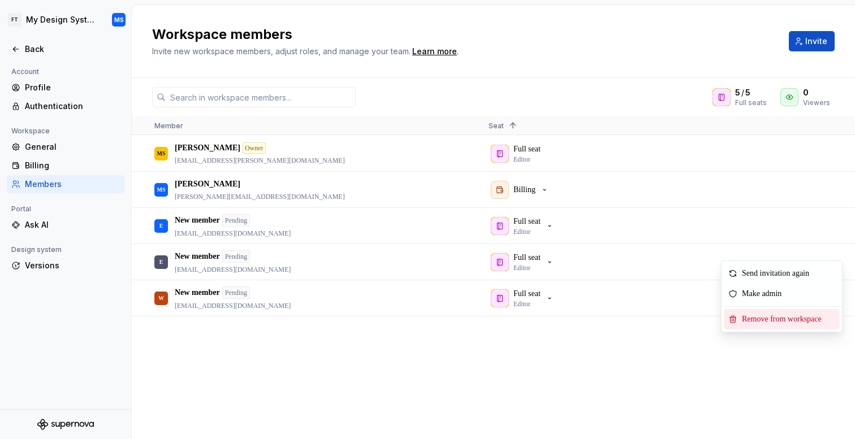
click at [773, 314] on span "Remove from workspace" at bounding box center [784, 319] width 93 height 20
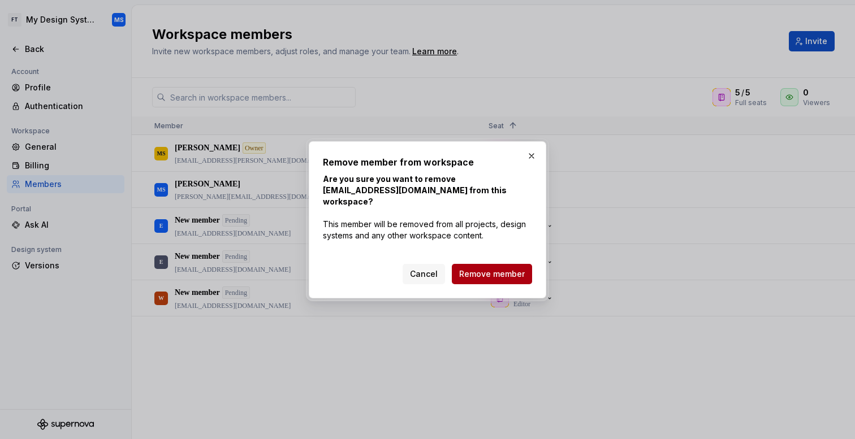
click at [490, 270] on span "Remove member" at bounding box center [492, 274] width 66 height 11
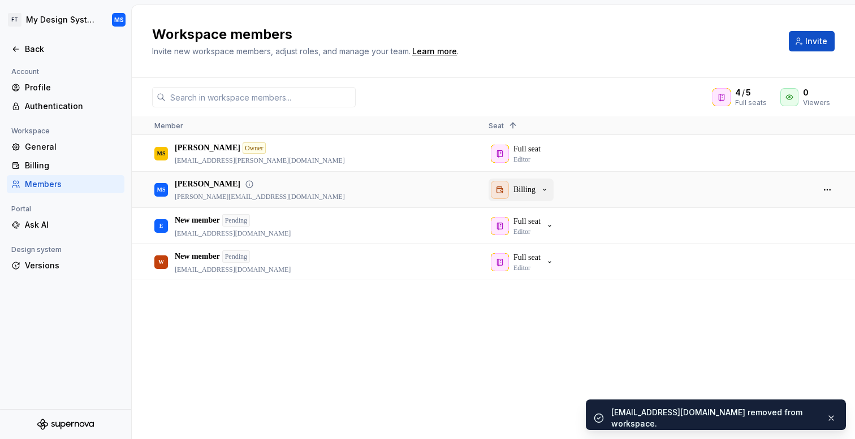
click at [541, 193] on icon "button" at bounding box center [544, 190] width 9 height 9
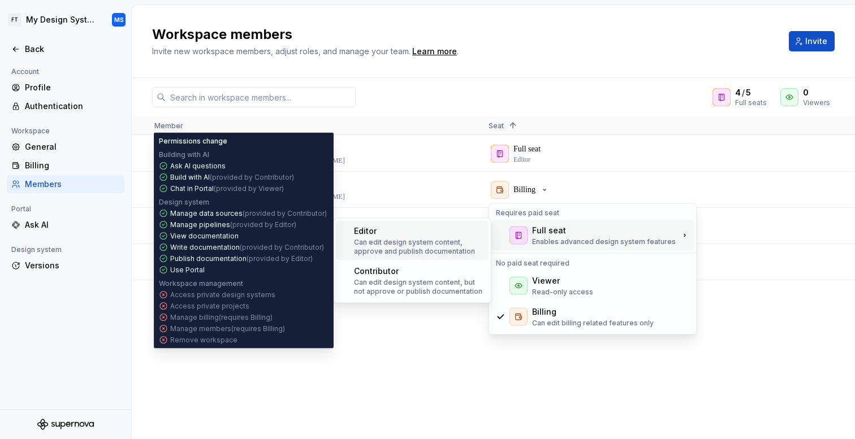
click at [455, 244] on p "Can edit design system content, approve and publish documentation" at bounding box center [419, 247] width 130 height 18
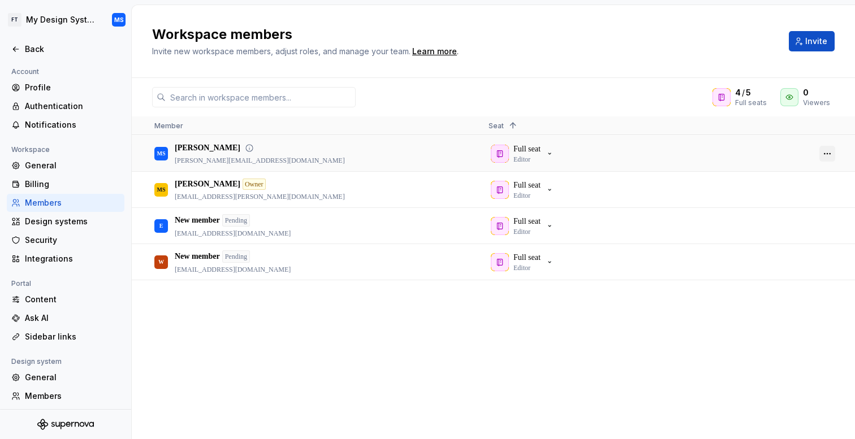
click at [829, 159] on button "button" at bounding box center [828, 154] width 16 height 16
click at [805, 173] on span "Make admin" at bounding box center [810, 172] width 53 height 20
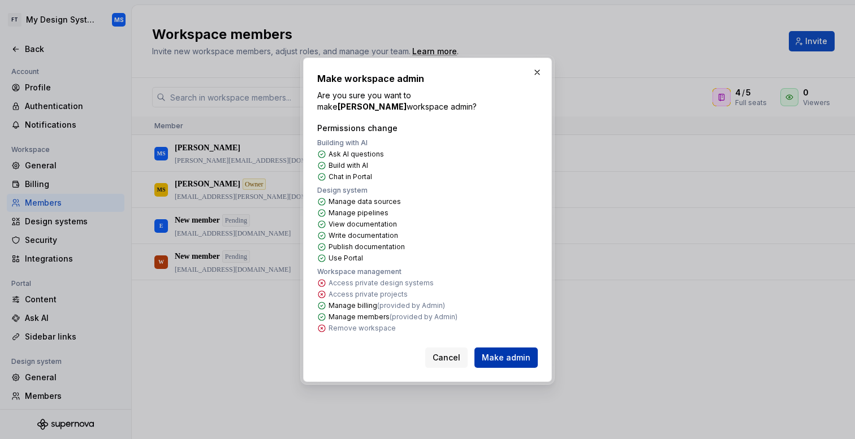
click at [505, 355] on span "Make admin" at bounding box center [506, 357] width 49 height 11
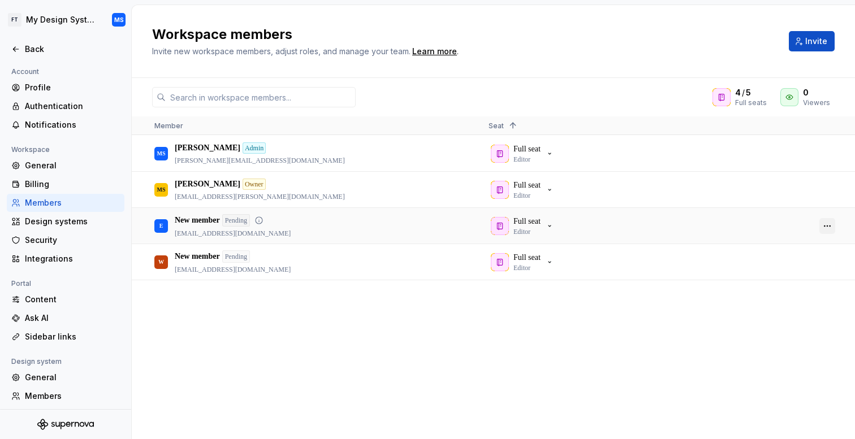
click at [831, 227] on button "button" at bounding box center [828, 226] width 16 height 16
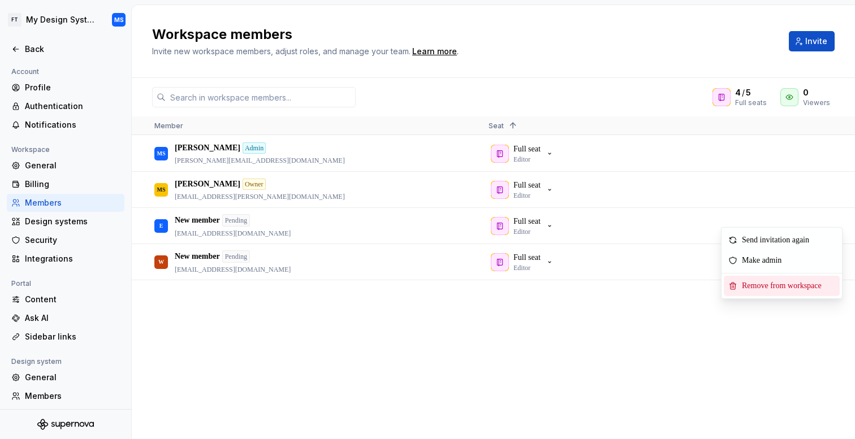
click at [778, 281] on span "Remove from workspace" at bounding box center [784, 286] width 93 height 20
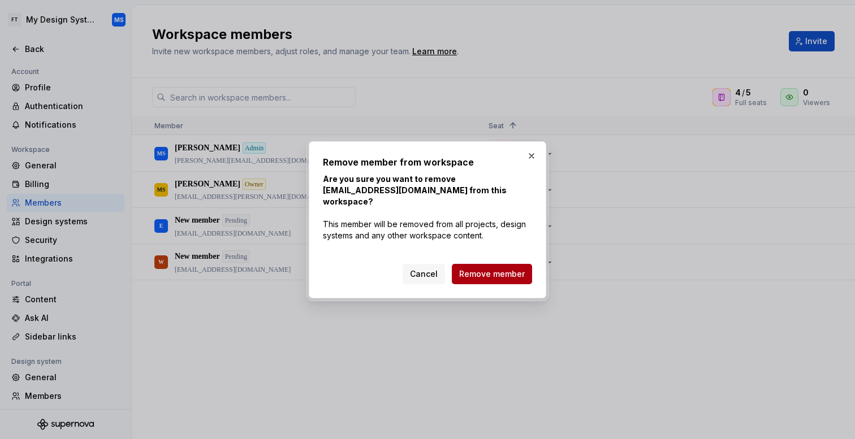
click at [516, 277] on button "Remove member" at bounding box center [492, 274] width 80 height 20
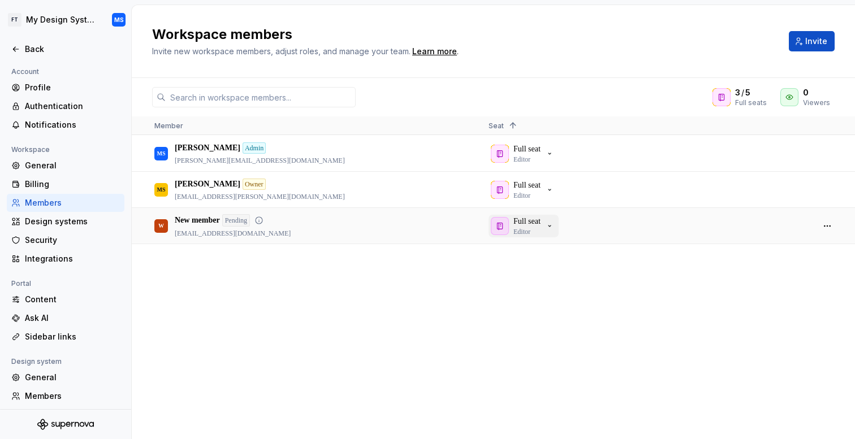
click at [541, 223] on p "Full seat" at bounding box center [527, 221] width 27 height 11
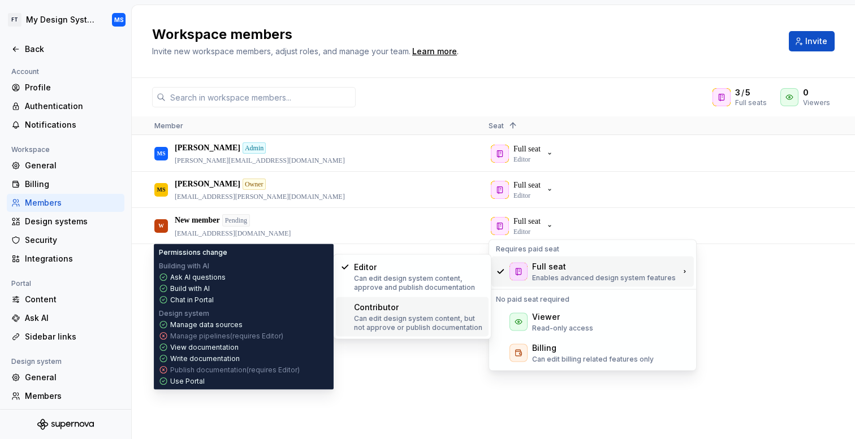
click at [387, 317] on p "Can edit design system content, but not approve or publish documentation" at bounding box center [419, 323] width 130 height 18
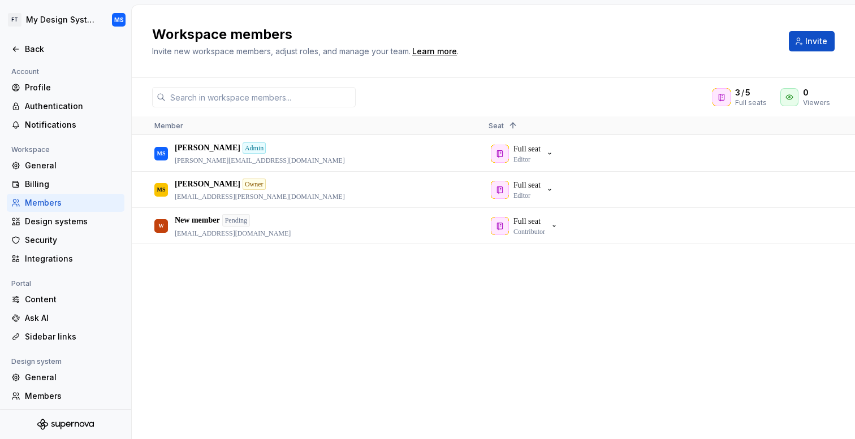
click at [817, 26] on div "Workspace members Invite new workspace members, adjust roles, and manage your t…" at bounding box center [493, 41] width 683 height 32
click at [815, 29] on div "Workspace members Invite new workspace members, adjust roles, and manage your t…" at bounding box center [493, 41] width 683 height 32
click at [810, 37] on span "Invite" at bounding box center [816, 41] width 22 height 11
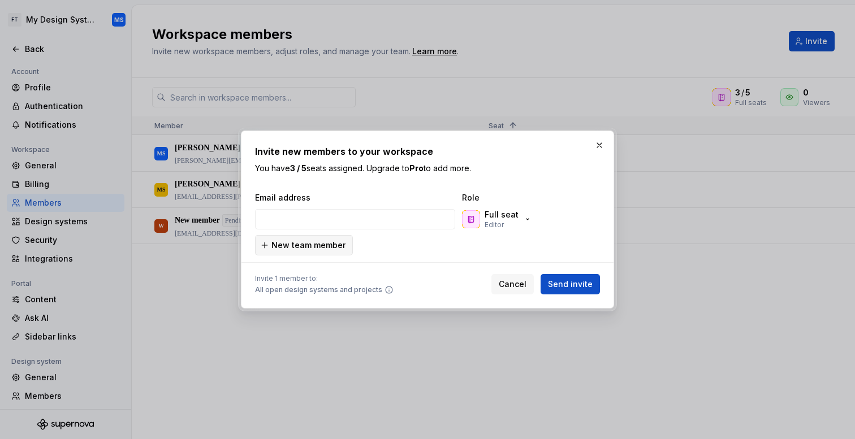
click at [322, 247] on span "New team member" at bounding box center [308, 245] width 74 height 11
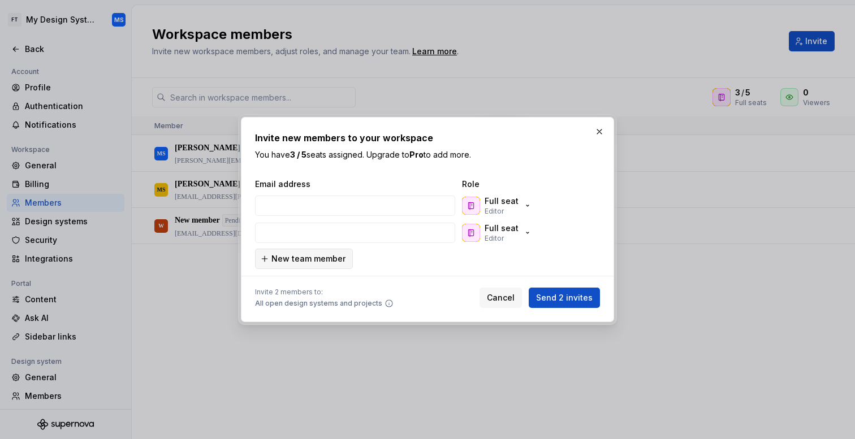
click at [318, 260] on span "New team member" at bounding box center [308, 258] width 74 height 11
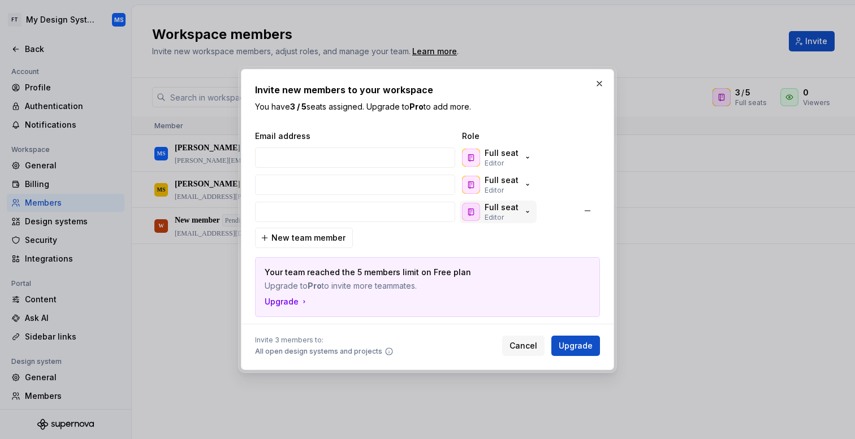
click at [521, 204] on div "Full seat Editor" at bounding box center [497, 212] width 70 height 20
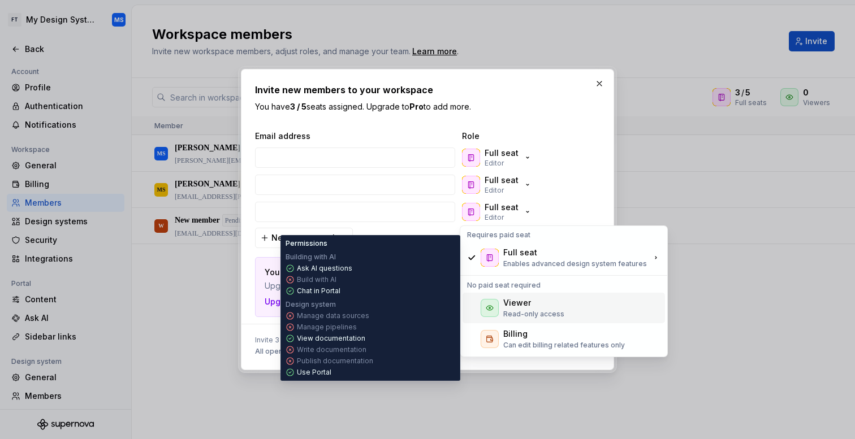
click at [516, 312] on p "Read-only access" at bounding box center [533, 314] width 61 height 9
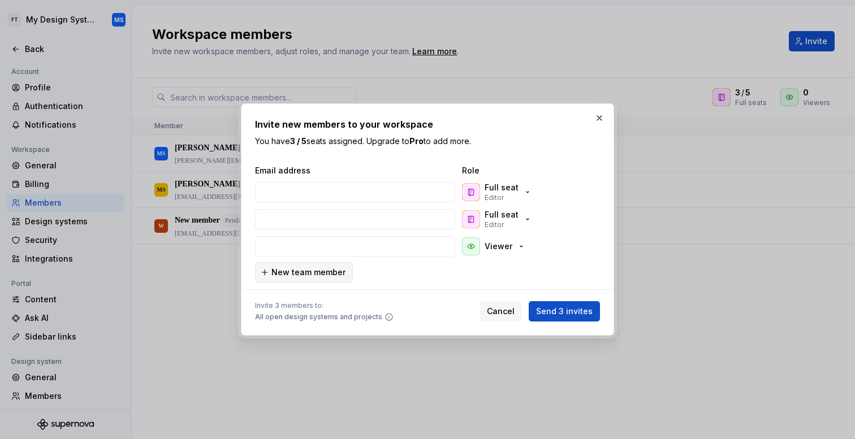
click at [331, 273] on span "New team member" at bounding box center [308, 272] width 74 height 11
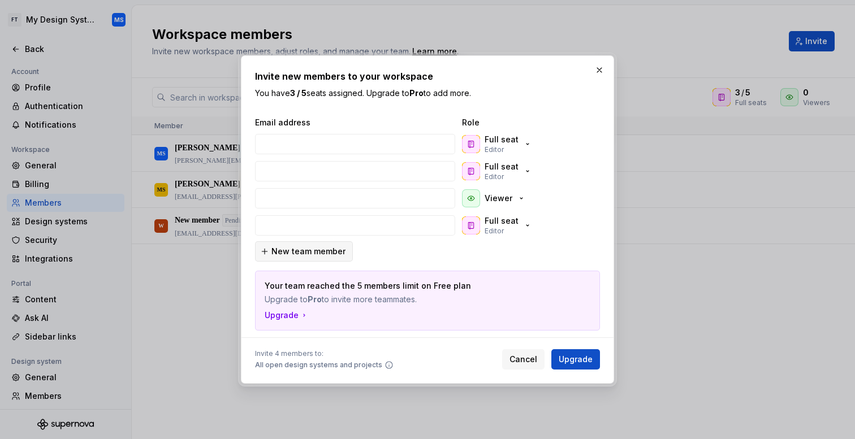
click at [326, 257] on button "New team member" at bounding box center [304, 252] width 98 height 20
click at [327, 252] on span "New team member" at bounding box center [308, 252] width 74 height 11
click at [590, 222] on button "button" at bounding box center [587, 225] width 20 height 20
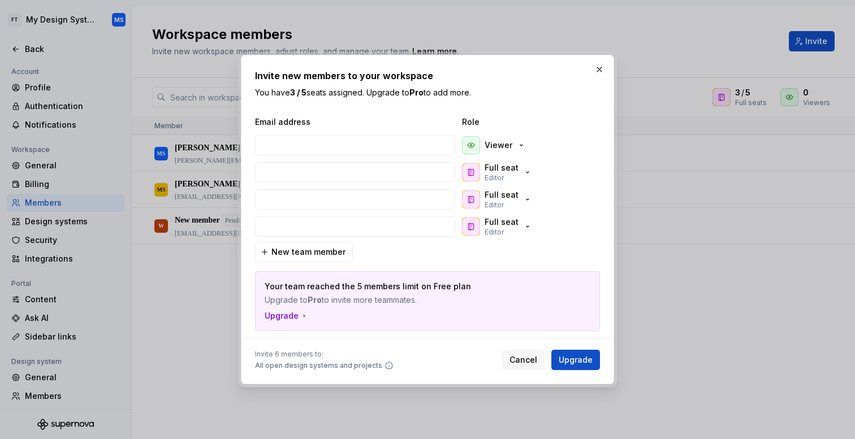
click at [590, 222] on button "button" at bounding box center [587, 225] width 20 height 20
click at [590, 222] on button "button" at bounding box center [587, 224] width 20 height 20
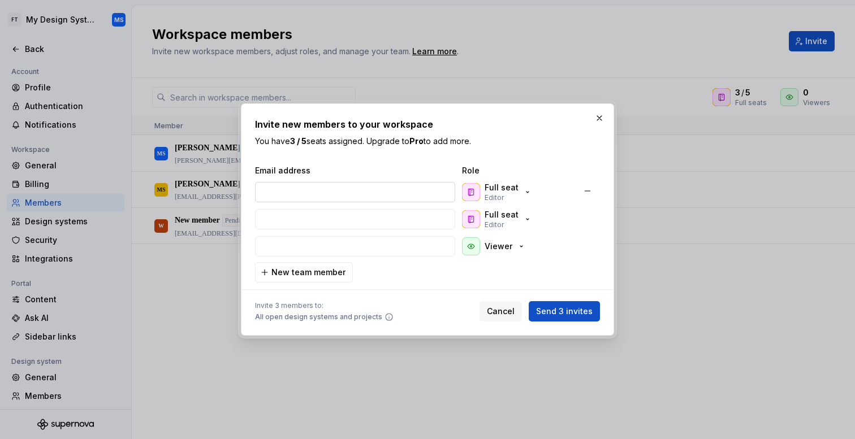
click at [365, 185] on input "email" at bounding box center [355, 192] width 200 height 20
type input "efwf@dsfs.sk"
click at [323, 210] on input "email" at bounding box center [355, 219] width 200 height 20
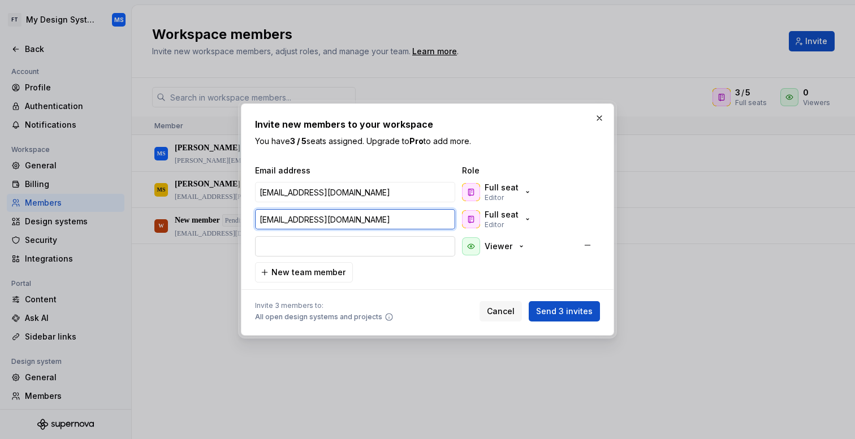
type input "32r2r@as.sk"
click at [303, 243] on input "email" at bounding box center [355, 246] width 200 height 20
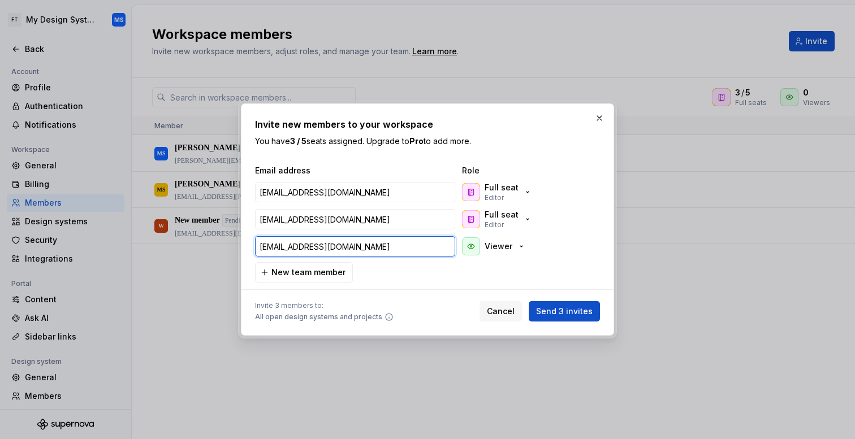
type input "dfsdf@adfd.sk"
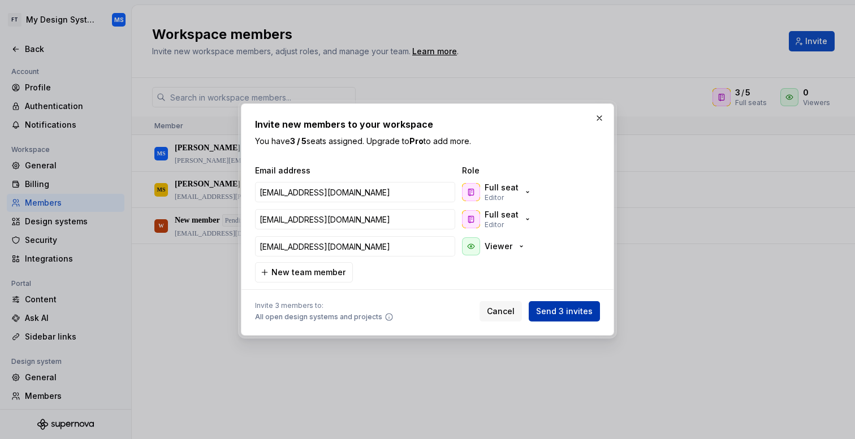
click at [576, 309] on span "Send 3 invites" at bounding box center [564, 311] width 57 height 11
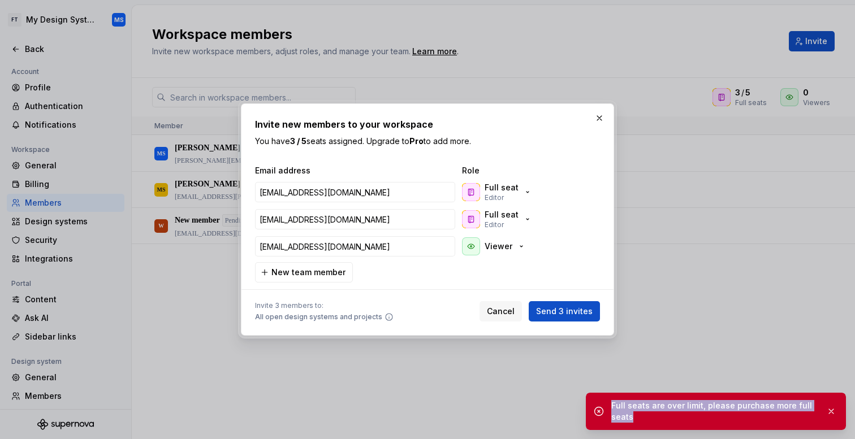
drag, startPoint x: 610, startPoint y: 406, endPoint x: 633, endPoint y: 420, distance: 26.9
click at [633, 420] on div "Full seats are over limit, please purchase more full seats" at bounding box center [716, 411] width 260 height 37
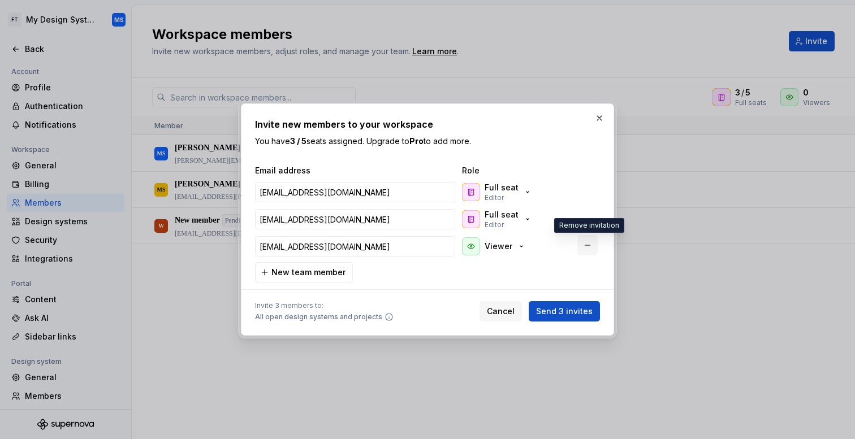
click at [587, 244] on button "button" at bounding box center [587, 245] width 20 height 20
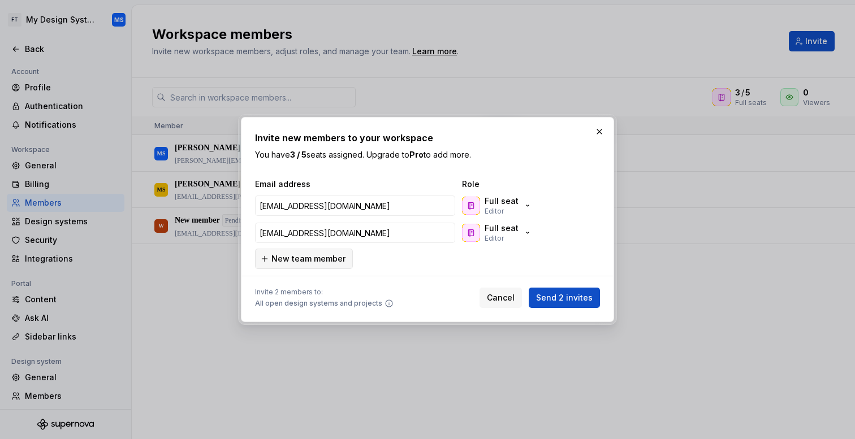
click at [336, 258] on span "New team member" at bounding box center [308, 258] width 74 height 11
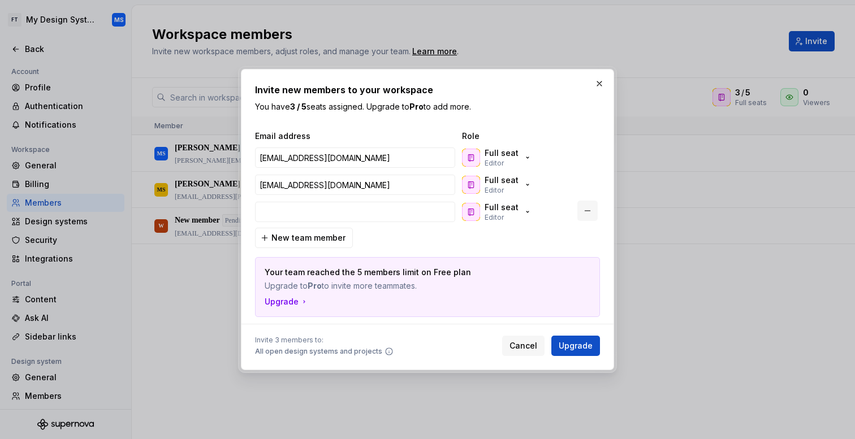
click at [587, 208] on button "button" at bounding box center [587, 211] width 20 height 20
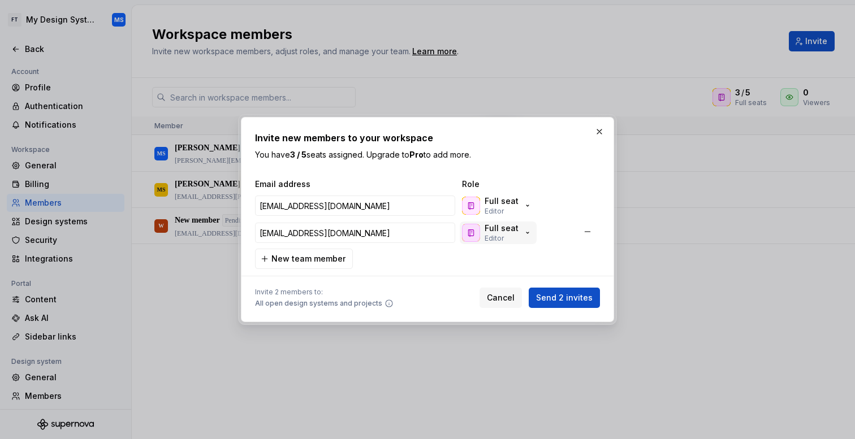
click at [506, 237] on div "Full seat Editor" at bounding box center [502, 233] width 34 height 20
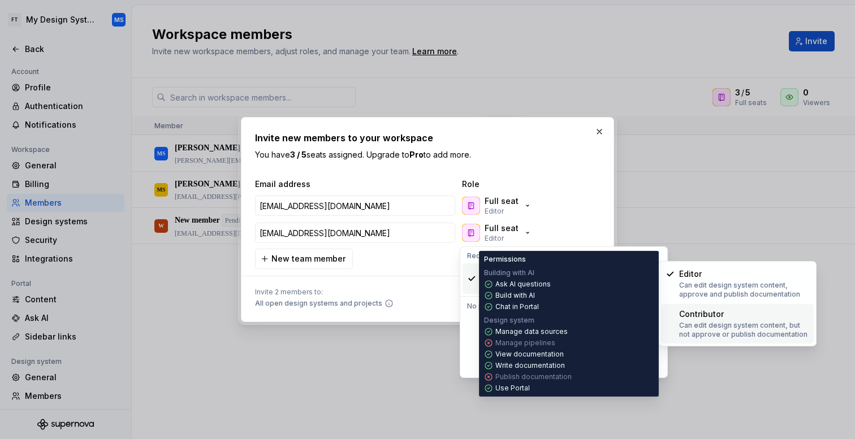
click at [694, 322] on p "Can edit design system content, but not approve or publish documentation" at bounding box center [744, 330] width 130 height 18
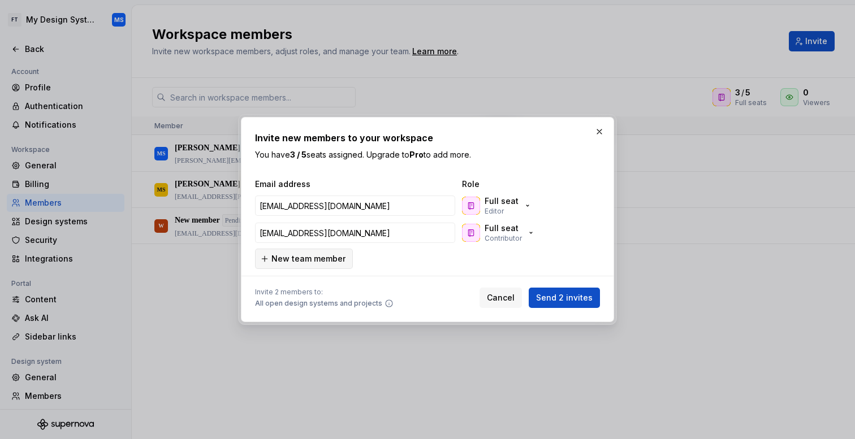
click at [321, 268] on button "New team member" at bounding box center [304, 259] width 98 height 20
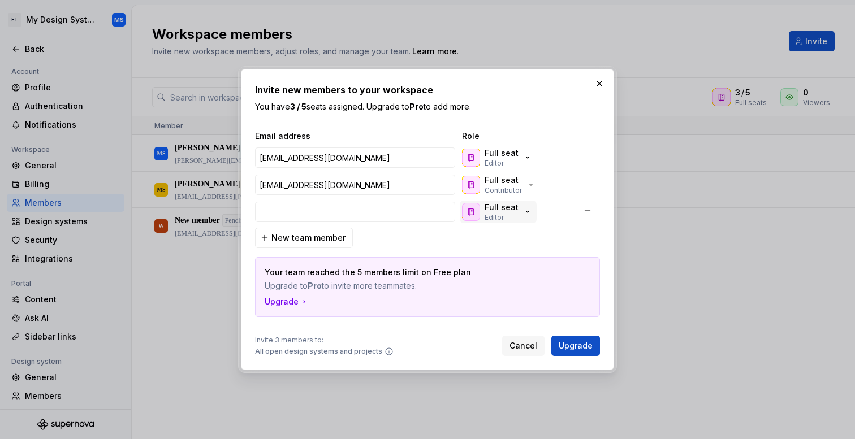
click at [519, 214] on div "Full seat Editor" at bounding box center [497, 212] width 70 height 20
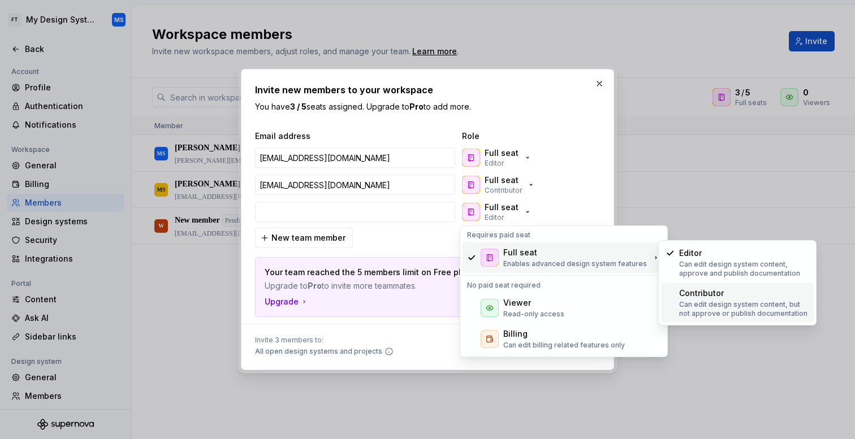
click at [706, 297] on div "Contributor" at bounding box center [701, 293] width 45 height 11
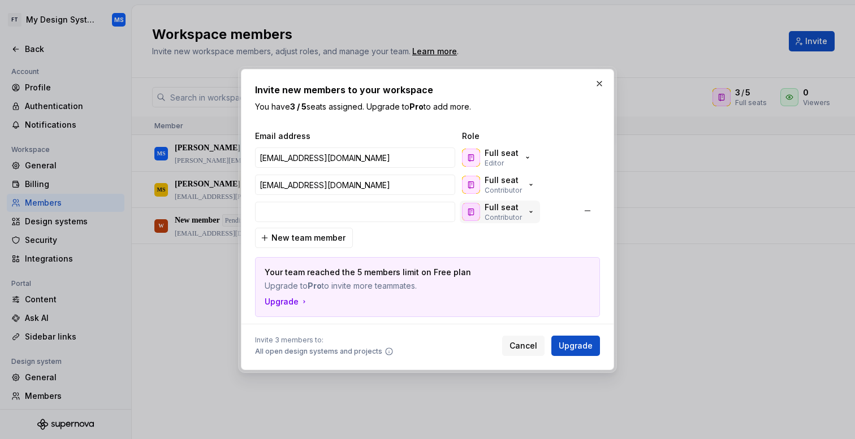
click at [499, 213] on p "Contributor" at bounding box center [503, 217] width 37 height 9
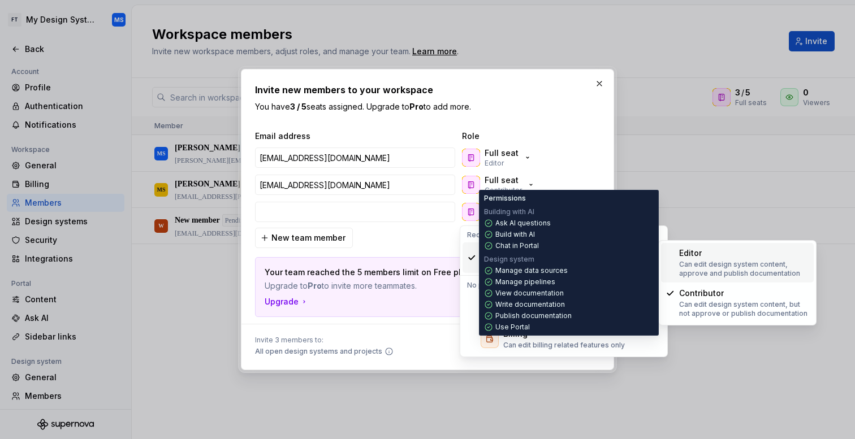
click at [695, 254] on div "Editor" at bounding box center [690, 253] width 23 height 11
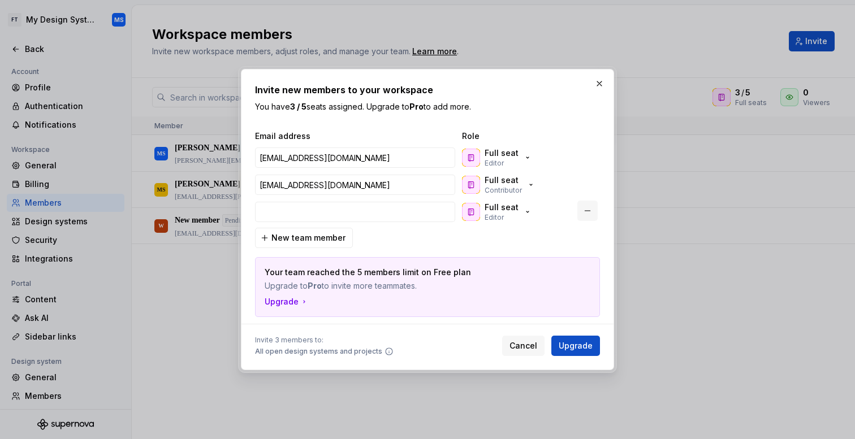
click at [588, 210] on button "button" at bounding box center [587, 211] width 20 height 20
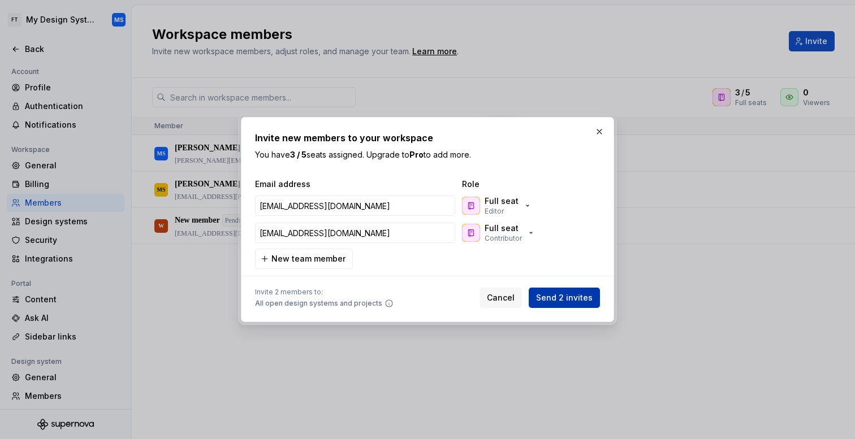
click at [566, 297] on span "Send 2 invites" at bounding box center [564, 297] width 57 height 11
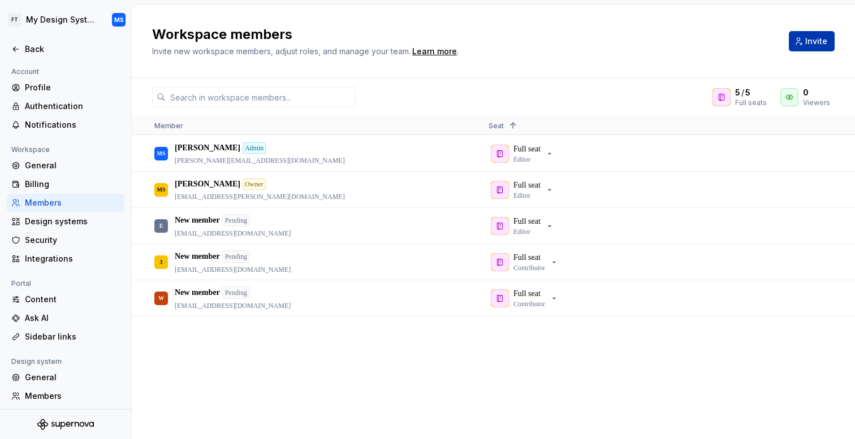
click at [825, 43] on span "Invite" at bounding box center [816, 41] width 22 height 11
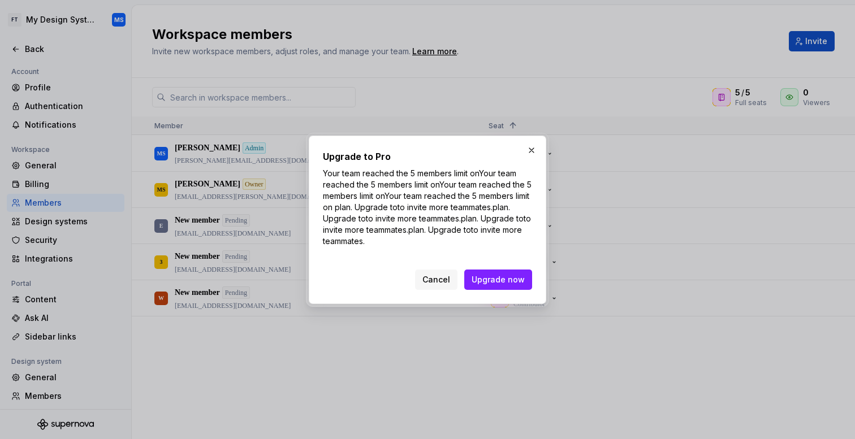
drag, startPoint x: 447, startPoint y: 241, endPoint x: 350, endPoint y: 165, distance: 123.8
click at [350, 165] on div "Upgrade to Pro Your team reached the 5 members limit on Your team reached the 5…" at bounding box center [427, 198] width 209 height 97
click at [374, 198] on p "Your team reached the 5 members limit on Your team reached the 5 members limit …" at bounding box center [427, 207] width 209 height 79
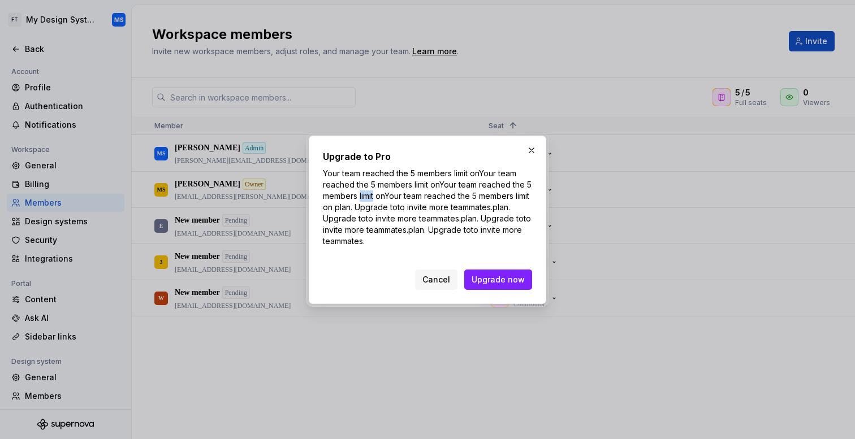
click at [419, 216] on p "Your team reached the 5 members limit on Your team reached the 5 members limit …" at bounding box center [427, 207] width 209 height 79
drag, startPoint x: 440, startPoint y: 243, endPoint x: 327, endPoint y: 175, distance: 131.7
click at [327, 175] on p "Your team reached the 5 members limit on Your team reached the 5 members limit …" at bounding box center [427, 207] width 209 height 79
click at [347, 185] on p "Your team reached the 5 members limit on Your team reached the 5 members limit …" at bounding box center [427, 207] width 209 height 79
click at [520, 278] on span "Upgrade now" at bounding box center [498, 279] width 53 height 11
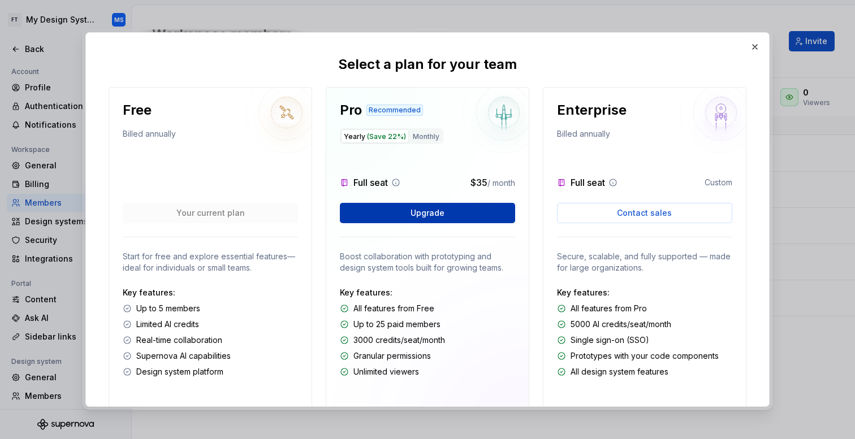
click at [443, 215] on span "Upgrade" at bounding box center [428, 213] width 34 height 11
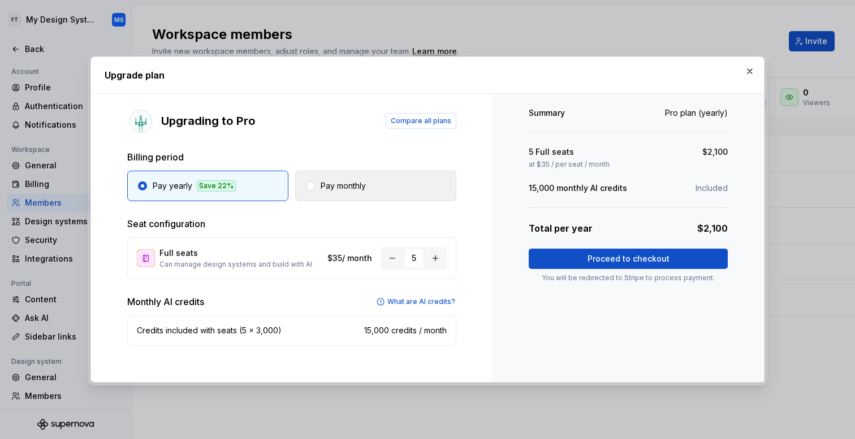
click at [335, 183] on p "Pay monthly" at bounding box center [343, 185] width 45 height 11
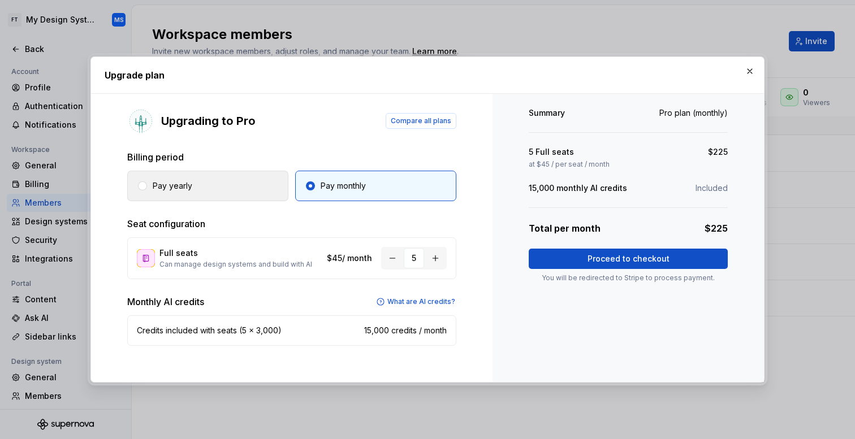
click at [258, 178] on button "Pay yearly" at bounding box center [207, 186] width 161 height 31
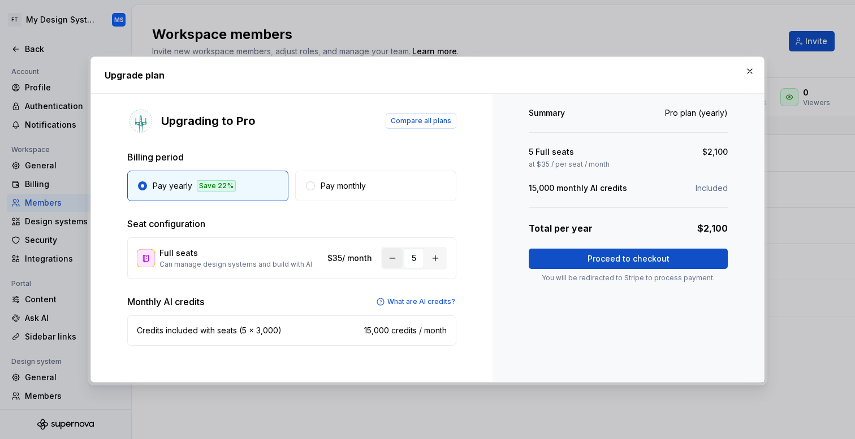
click at [388, 263] on button "button" at bounding box center [392, 258] width 20 height 20
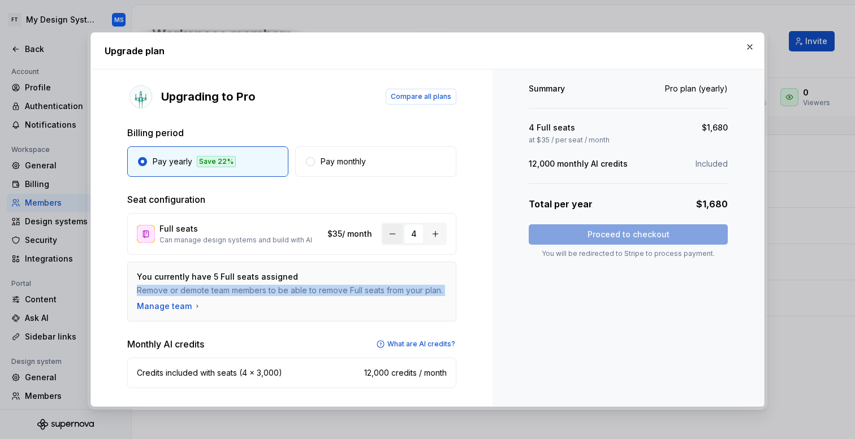
click at [388, 263] on div "You currently have 5 Full seats assigned Remove or demote team members to be ab…" at bounding box center [291, 292] width 329 height 60
click at [391, 235] on button "button" at bounding box center [392, 234] width 20 height 20
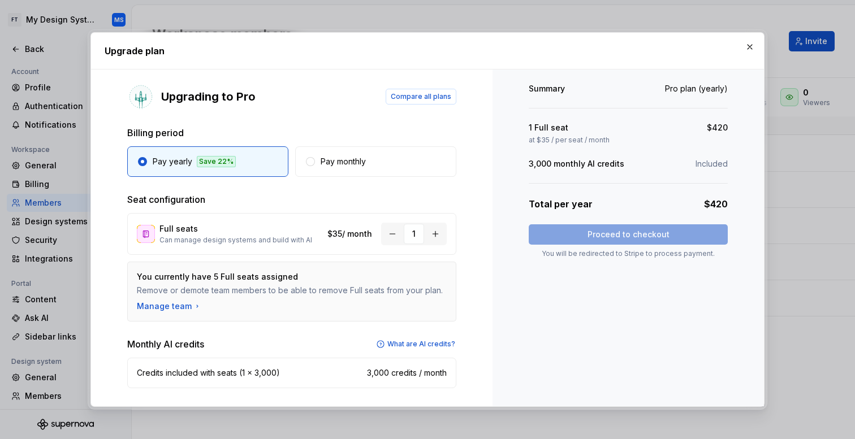
click at [345, 241] on div "Full seats Can manage design systems and build with AI $35 / month" at bounding box center [254, 233] width 235 height 21
click at [436, 233] on button "button" at bounding box center [435, 234] width 20 height 20
click at [385, 234] on button "button" at bounding box center [392, 234] width 20 height 20
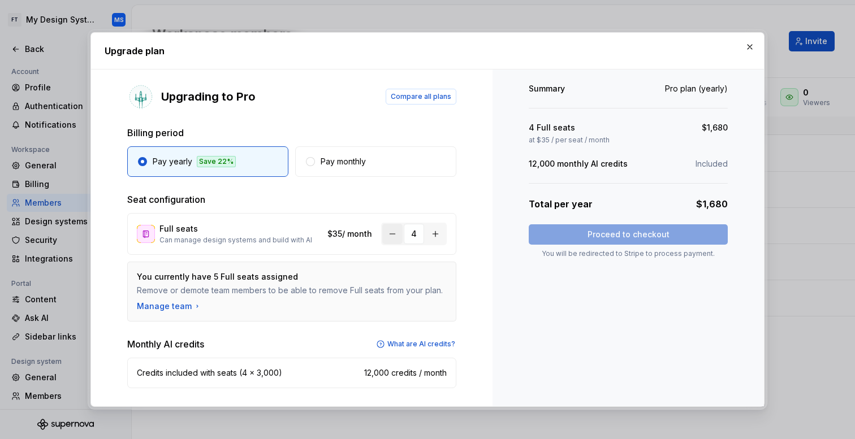
click at [385, 234] on button "button" at bounding box center [392, 234] width 20 height 20
click at [452, 235] on div "Full seats Can manage design systems and build with AI $35 / month 1" at bounding box center [291, 234] width 329 height 42
click at [444, 234] on button "button" at bounding box center [435, 234] width 20 height 20
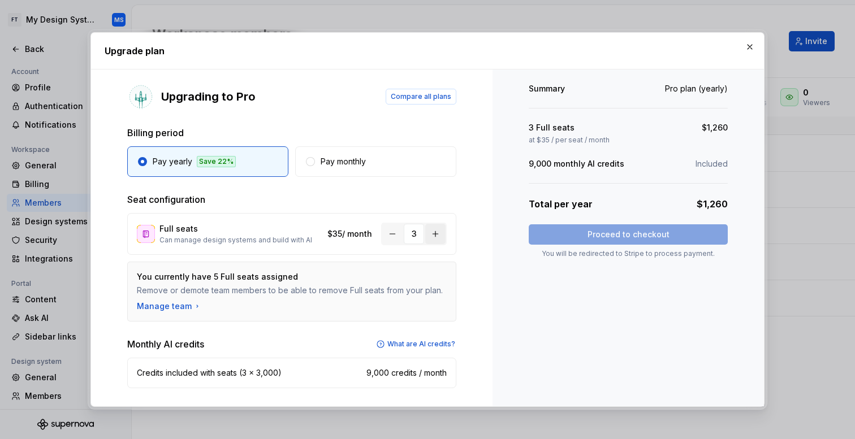
click at [444, 234] on button "button" at bounding box center [435, 234] width 20 height 20
click at [444, 234] on div "Seat configuration Full seats Can manage design systems and build with AI $35 /…" at bounding box center [291, 257] width 329 height 129
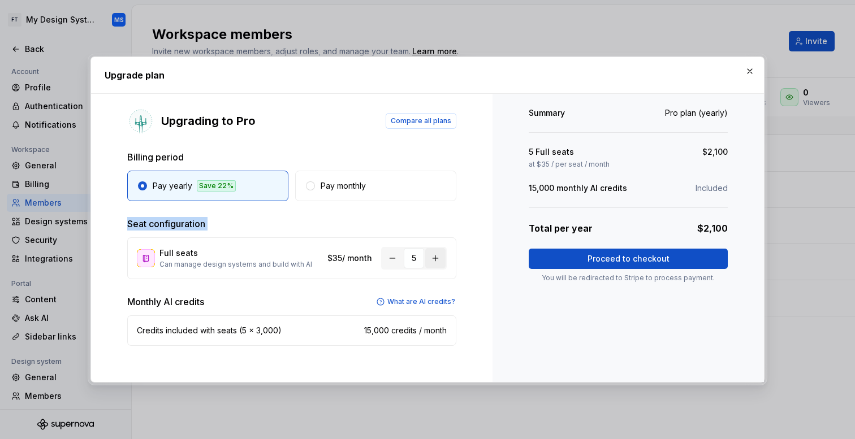
click at [444, 234] on div "Seat configuration Full seats Can manage design systems and build with AI $35 /…" at bounding box center [291, 248] width 329 height 62
click at [438, 255] on button "button" at bounding box center [435, 258] width 20 height 20
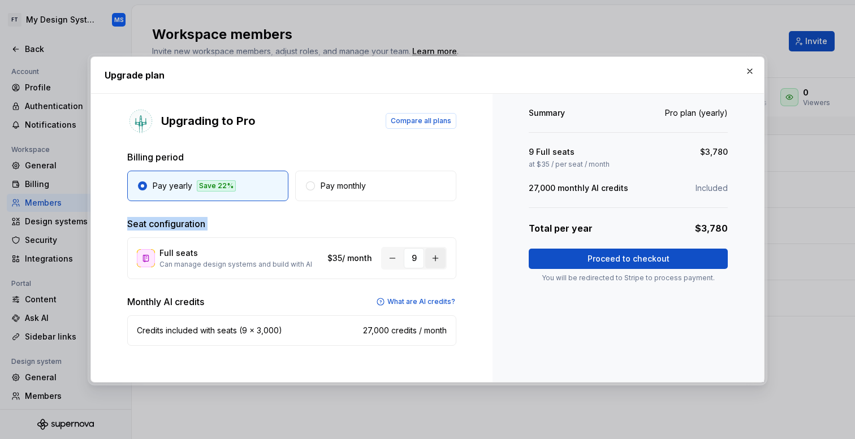
click at [438, 255] on button "button" at bounding box center [435, 258] width 20 height 20
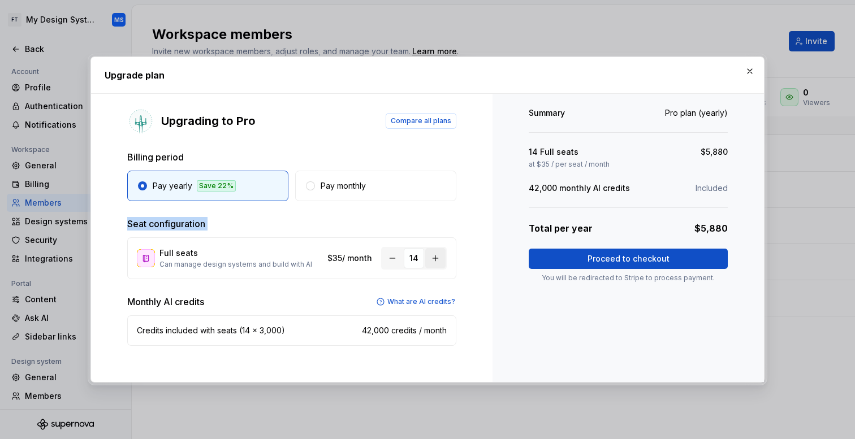
click at [438, 255] on button "button" at bounding box center [435, 258] width 20 height 20
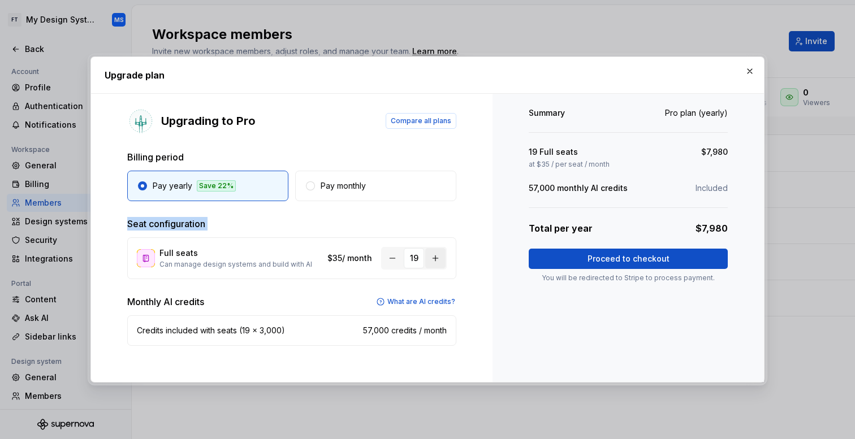
click at [438, 255] on button "button" at bounding box center [435, 258] width 20 height 20
click at [433, 256] on button "button" at bounding box center [435, 258] width 20 height 20
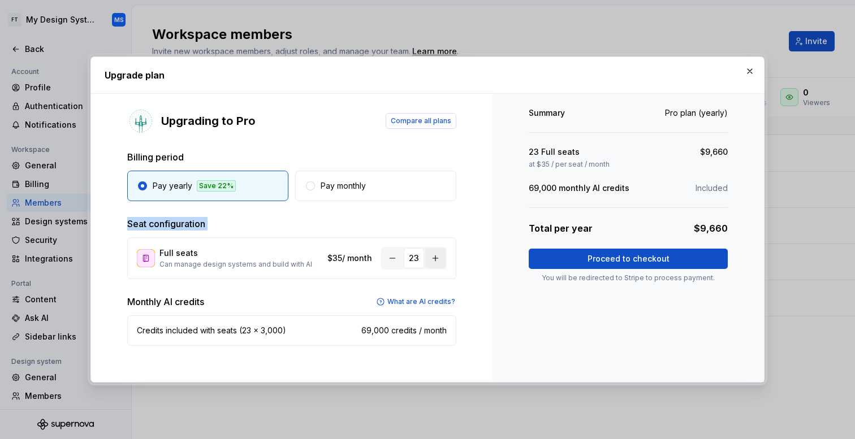
click at [433, 256] on button "button" at bounding box center [435, 258] width 20 height 20
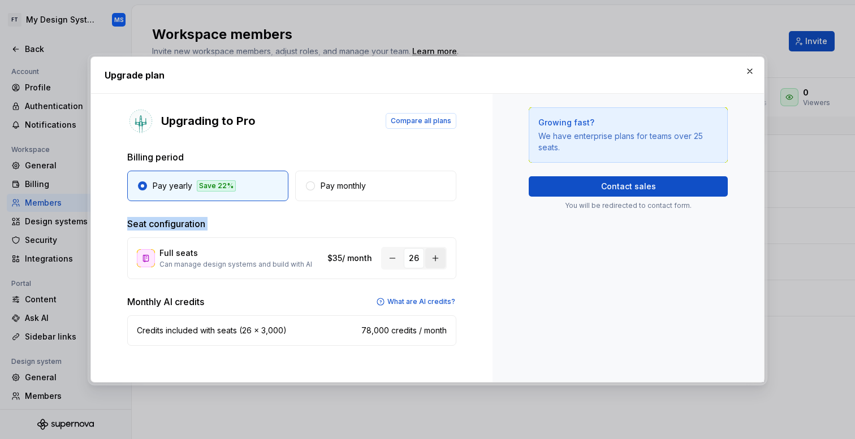
click at [433, 256] on button "button" at bounding box center [435, 258] width 20 height 20
click at [395, 255] on button "button" at bounding box center [392, 258] width 20 height 20
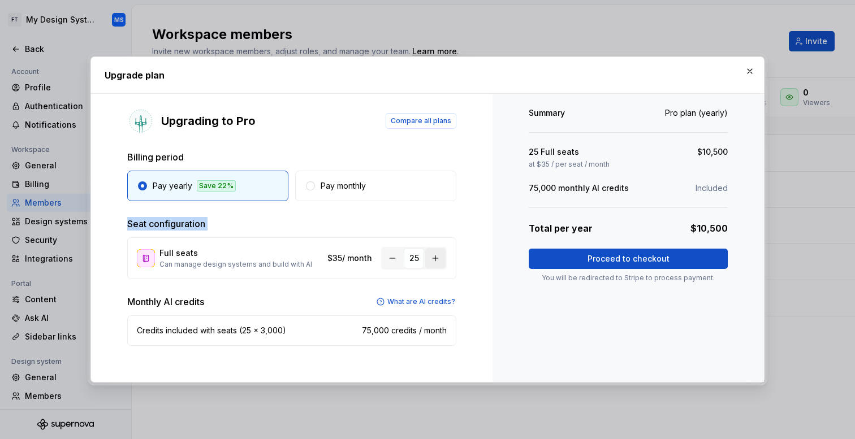
click at [438, 256] on button "button" at bounding box center [435, 258] width 20 height 20
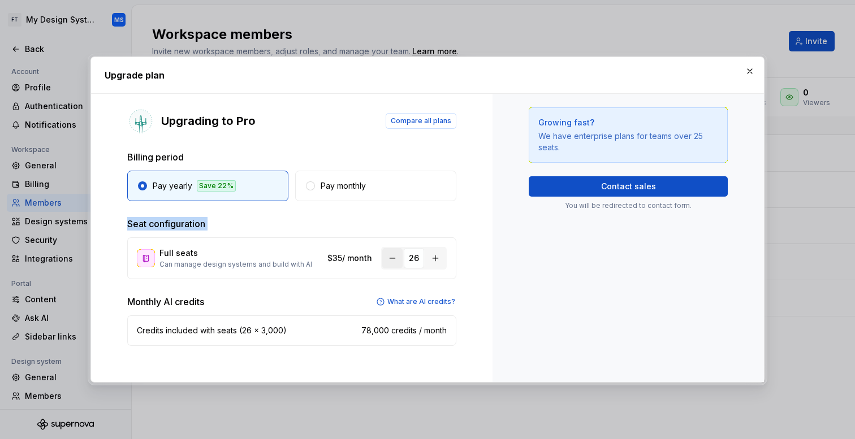
click at [387, 254] on button "button" at bounding box center [392, 258] width 20 height 20
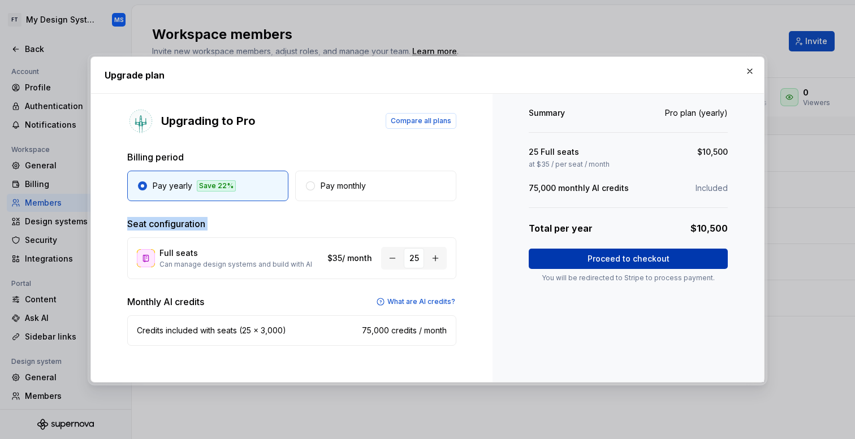
click at [602, 258] on span "Proceed to checkout" at bounding box center [629, 258] width 82 height 11
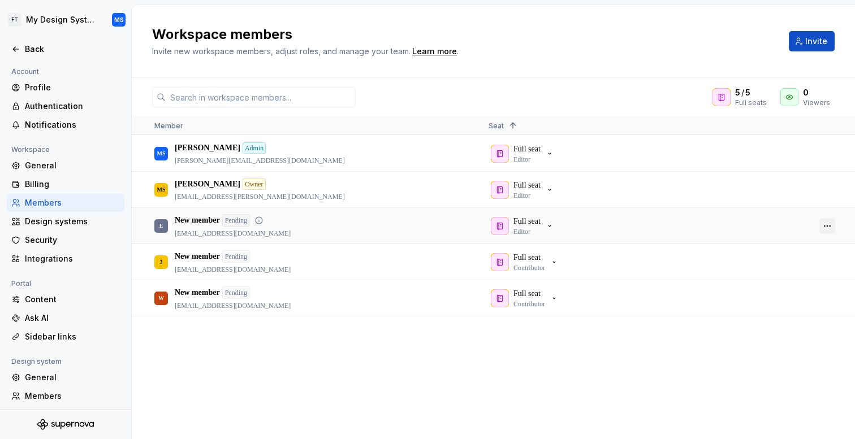
click at [825, 230] on button "button" at bounding box center [828, 226] width 16 height 16
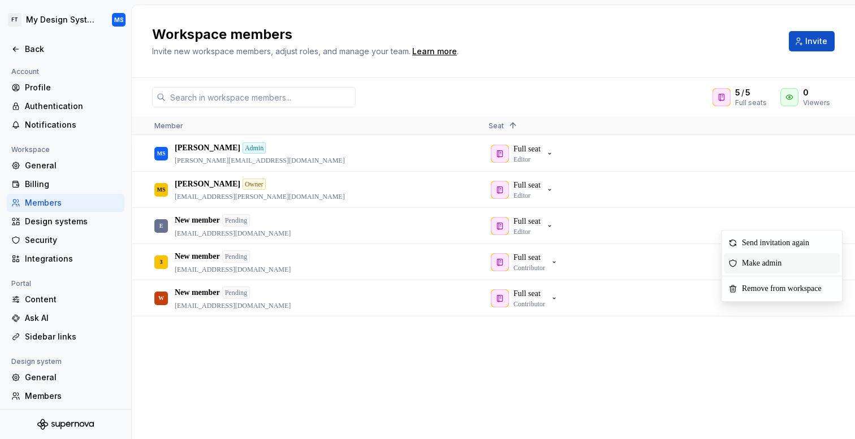
click at [795, 256] on span "Context Menu" at bounding box center [793, 263] width 5 height 20
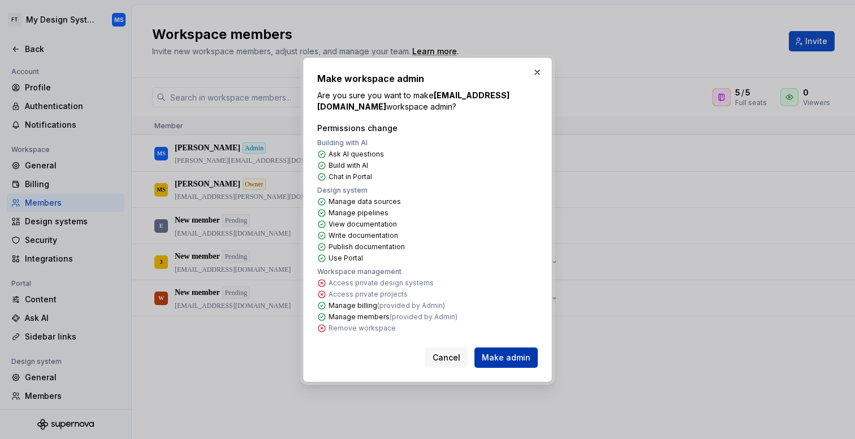
click at [503, 357] on span "Make admin" at bounding box center [506, 357] width 49 height 11
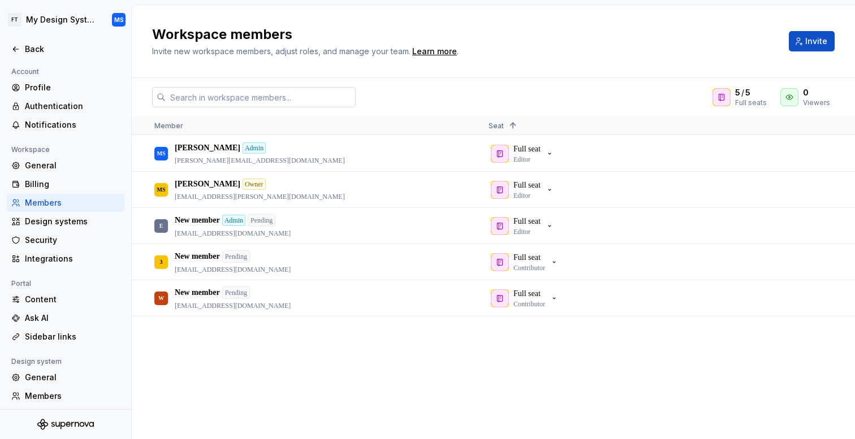
click at [266, 99] on input "text" at bounding box center [261, 97] width 190 height 20
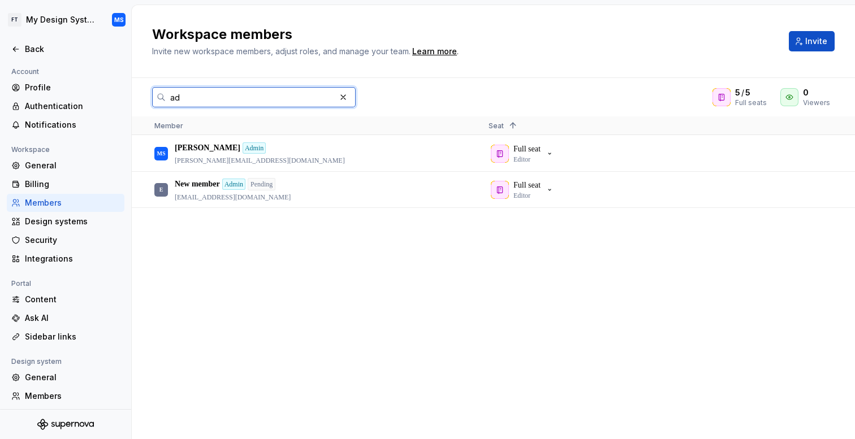
type input "a"
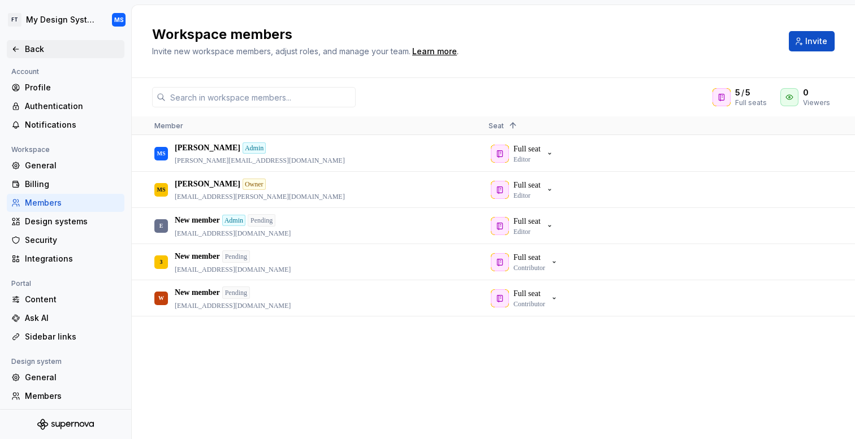
click at [7, 52] on div "Back" at bounding box center [66, 49] width 118 height 18
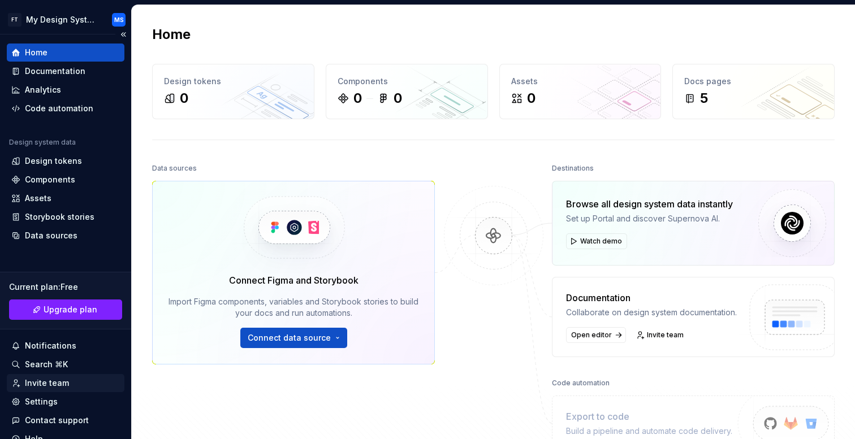
click at [74, 383] on div "Invite team" at bounding box center [65, 383] width 109 height 11
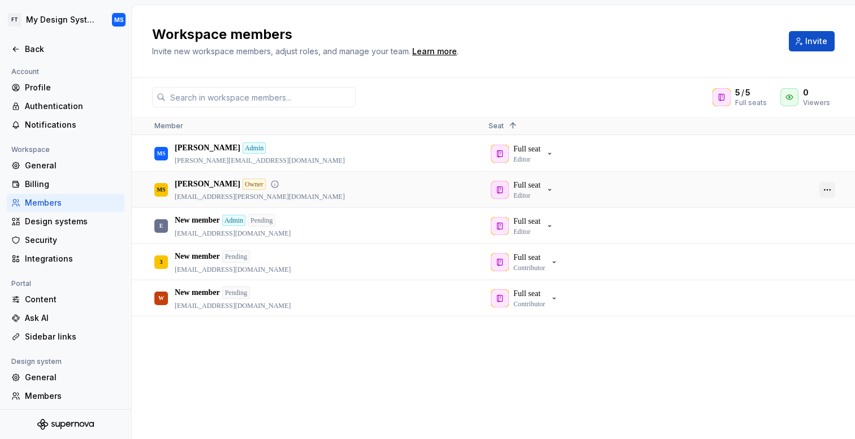
click at [834, 186] on button "button" at bounding box center [828, 190] width 16 height 16
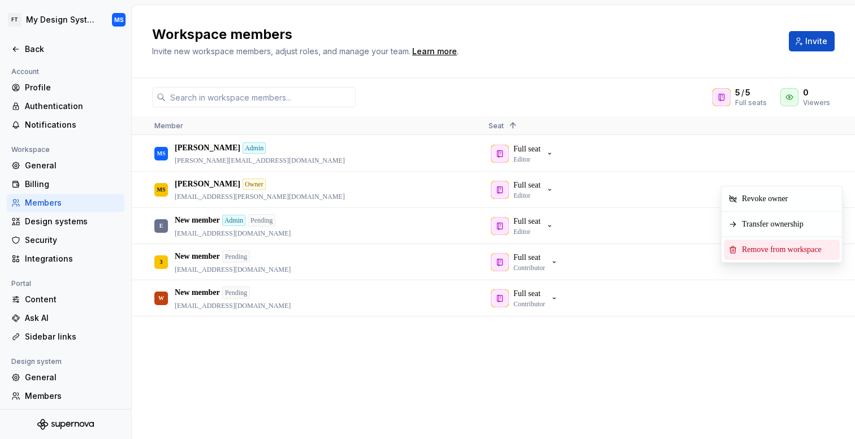
click at [790, 251] on span "Remove from workspace" at bounding box center [784, 250] width 93 height 20
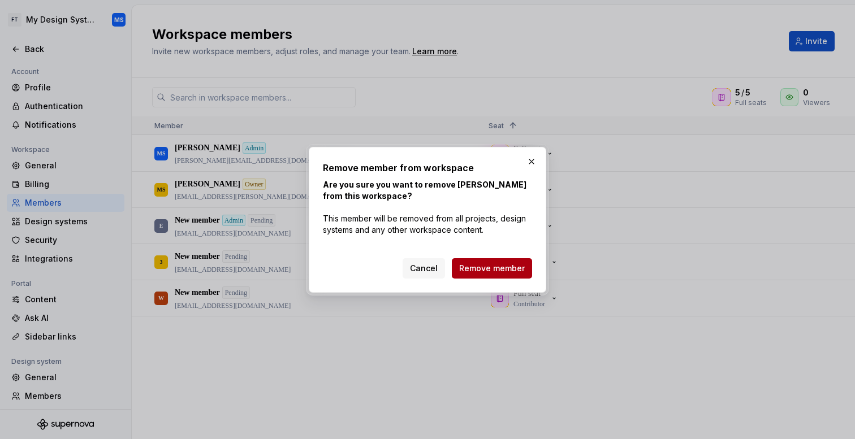
click at [493, 269] on span "Remove member" at bounding box center [492, 268] width 66 height 11
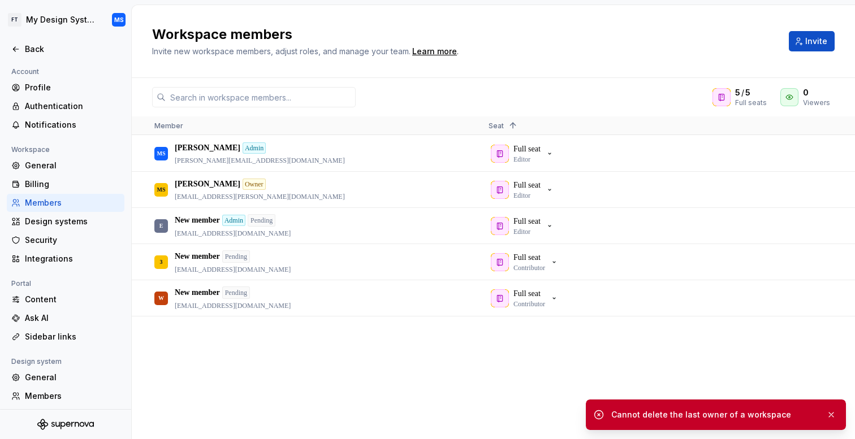
click at [715, 414] on div "Cannot delete the last owner of a workspace" at bounding box center [714, 414] width 206 height 11
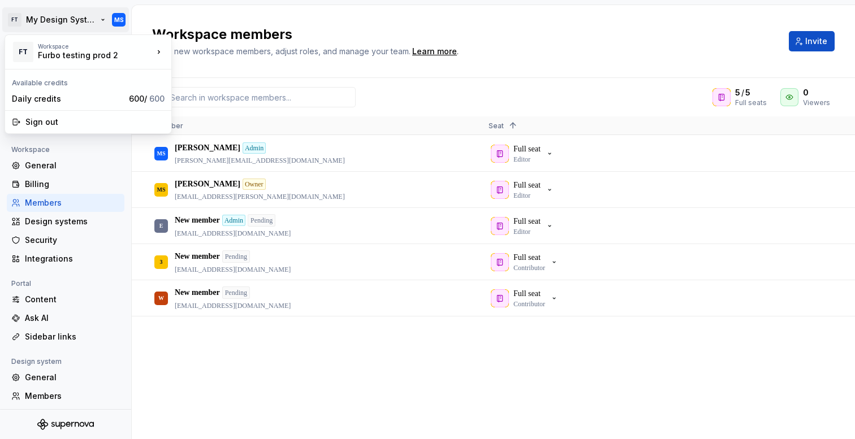
click at [58, 16] on html "FT My Design System MS Back Account Profile Authentication Notifications Worksp…" at bounding box center [427, 219] width 855 height 439
click at [64, 125] on div "Sign out" at bounding box center [94, 122] width 139 height 11
